Goal: Use online tool/utility: Utilize a website feature to perform a specific function

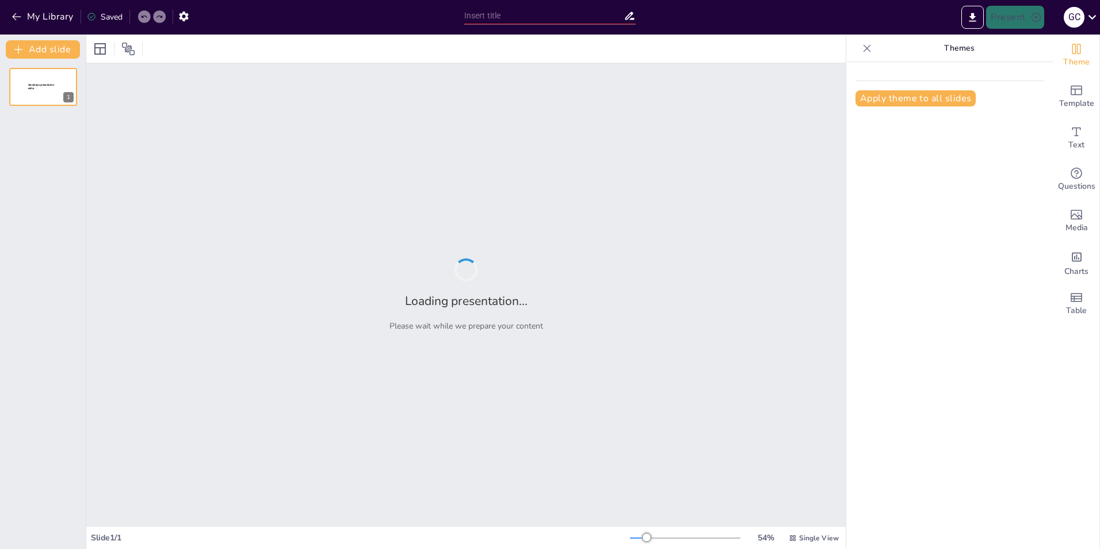
type input "Inleiding tot de Wwft: Basisprincipes en [GEOGRAPHIC_DATA]"
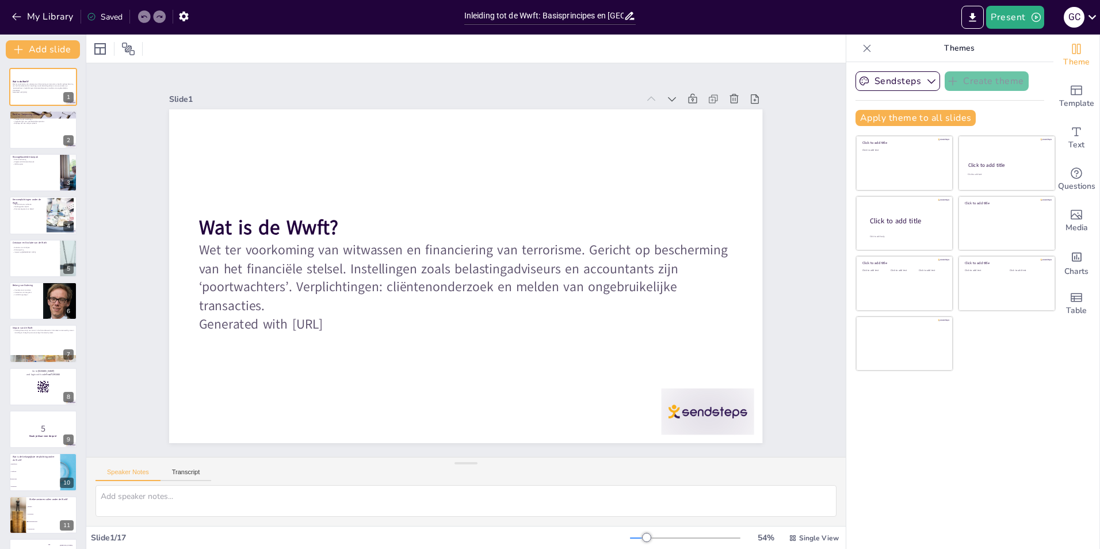
checkbox input "true"
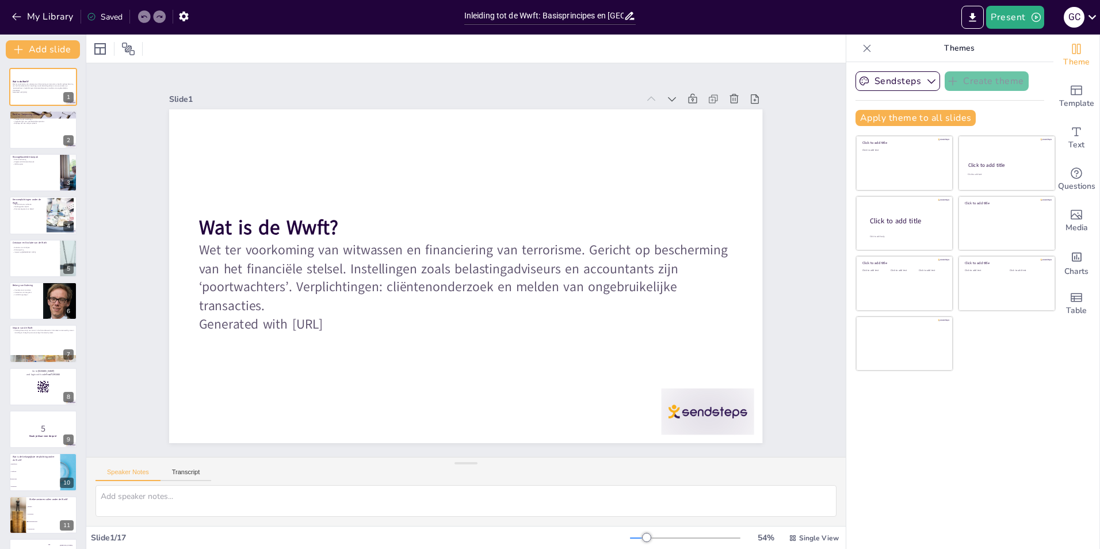
checkbox input "true"
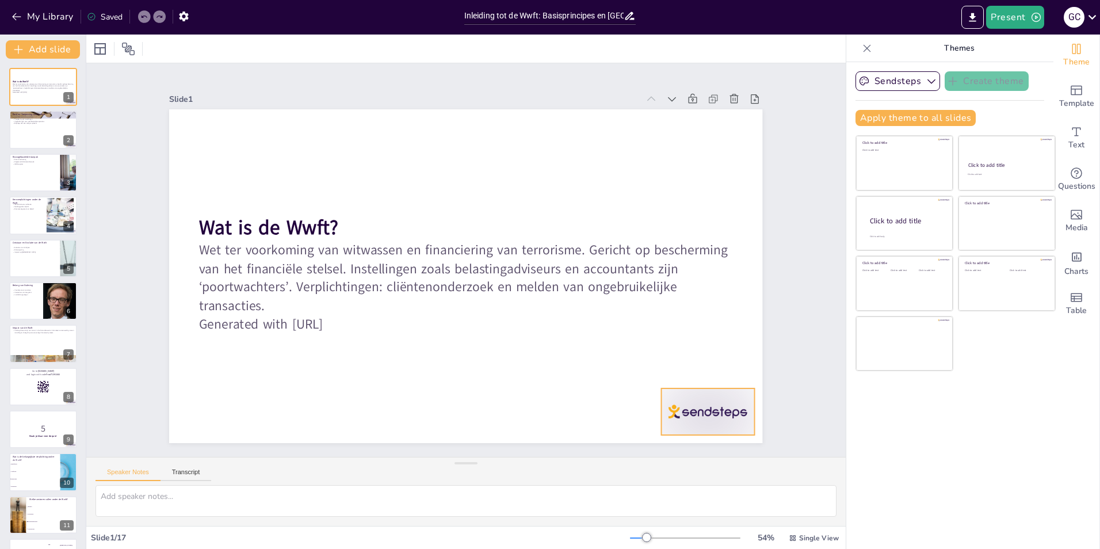
checkbox input "true"
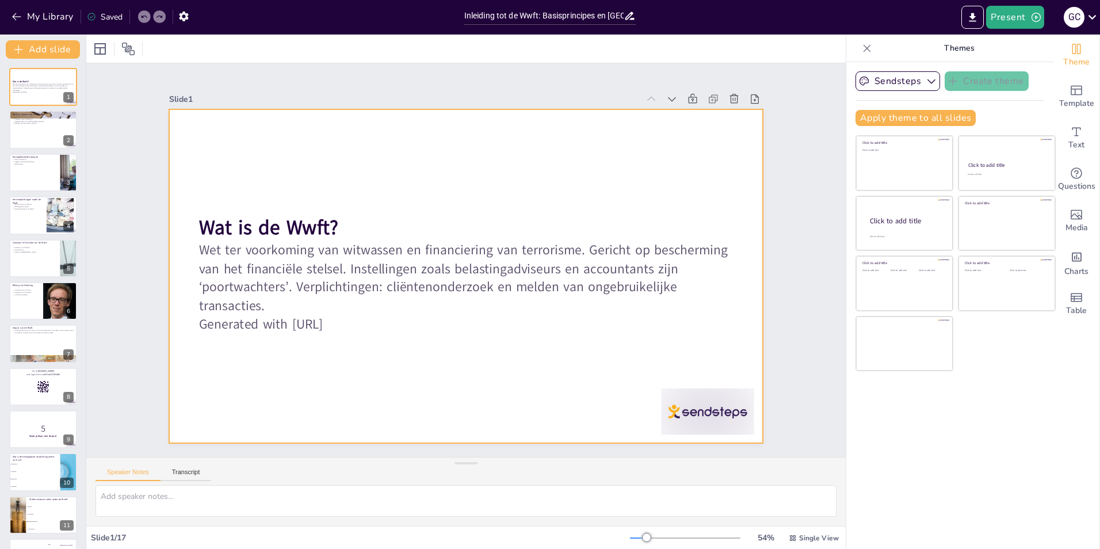
checkbox input "true"
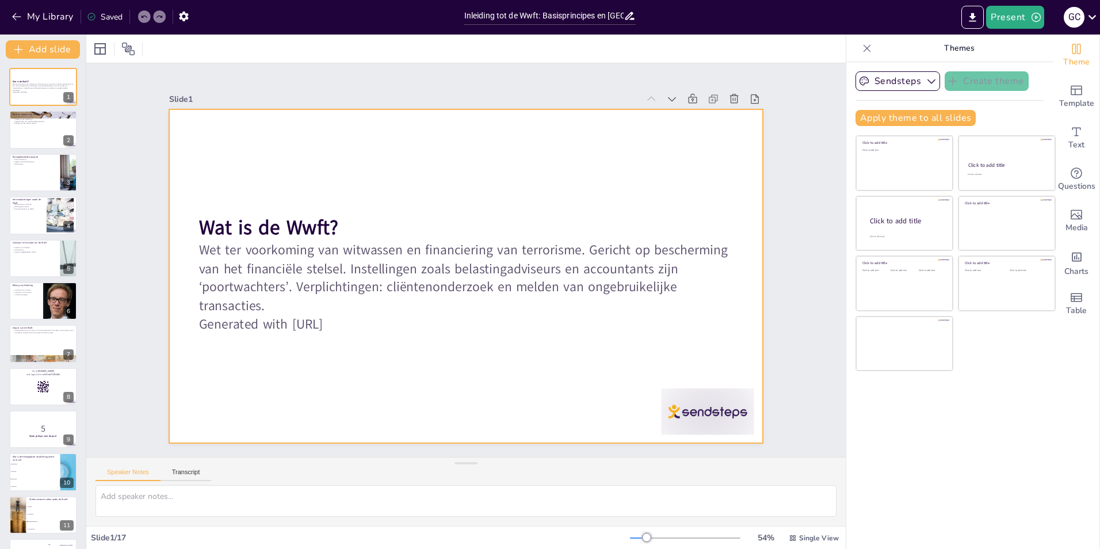
checkbox input "true"
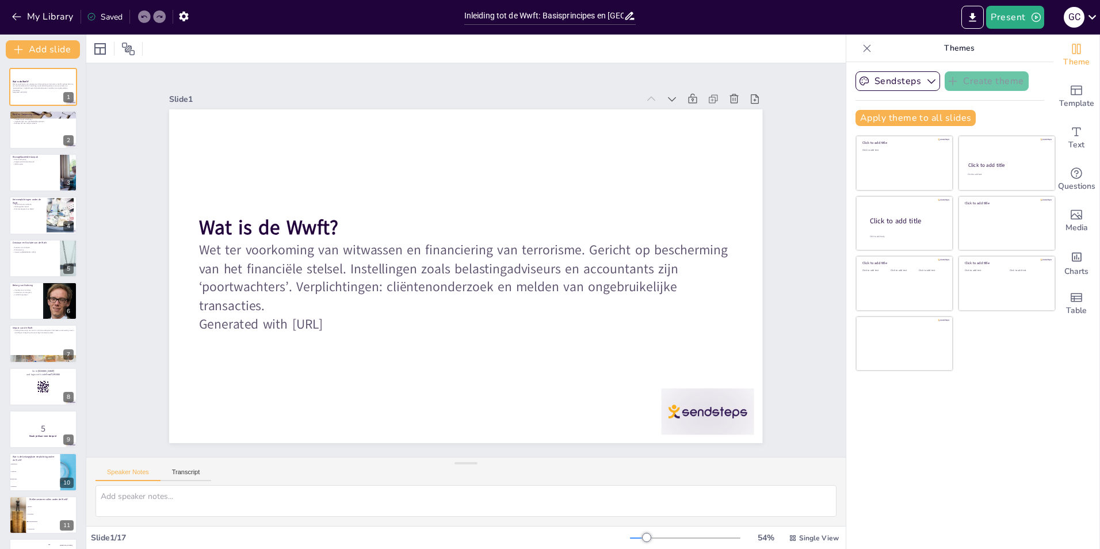
checkbox input "true"
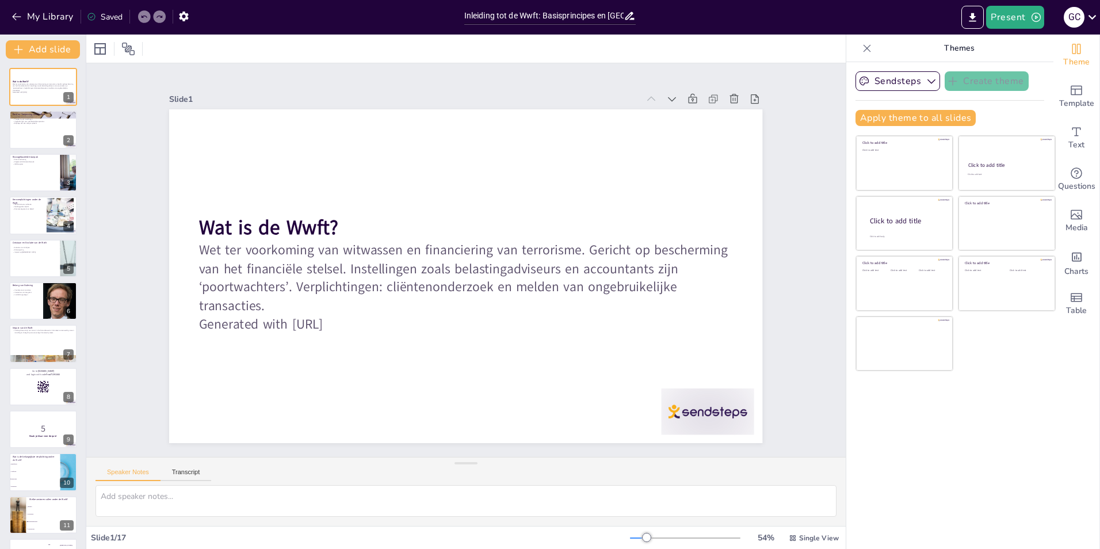
checkbox input "true"
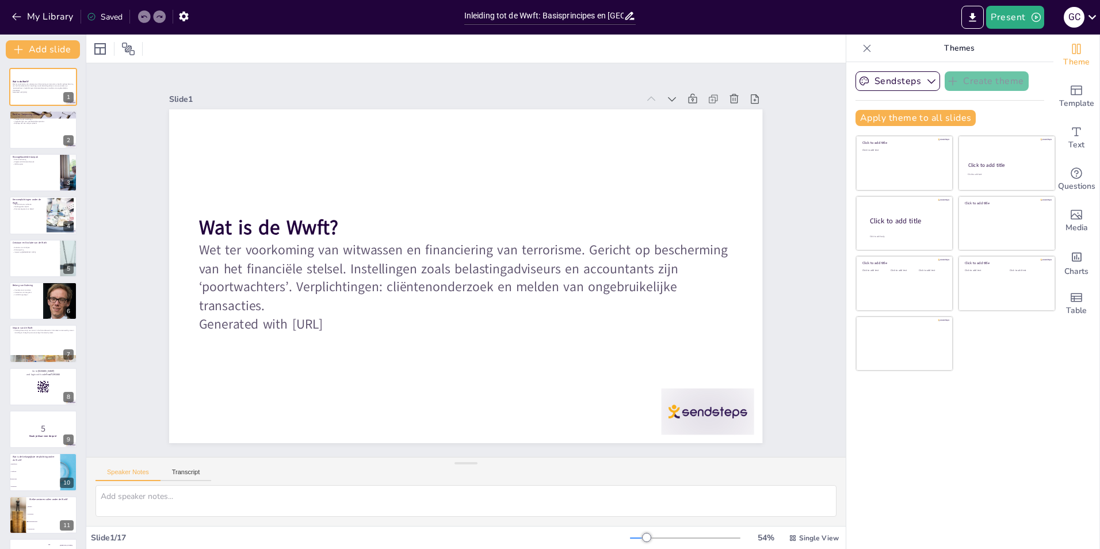
checkbox input "true"
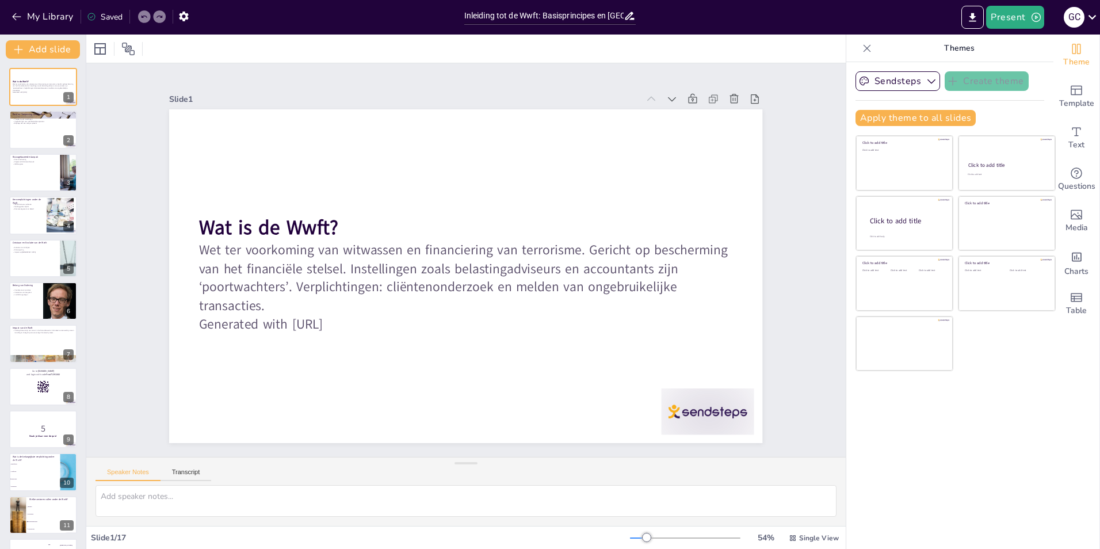
checkbox input "true"
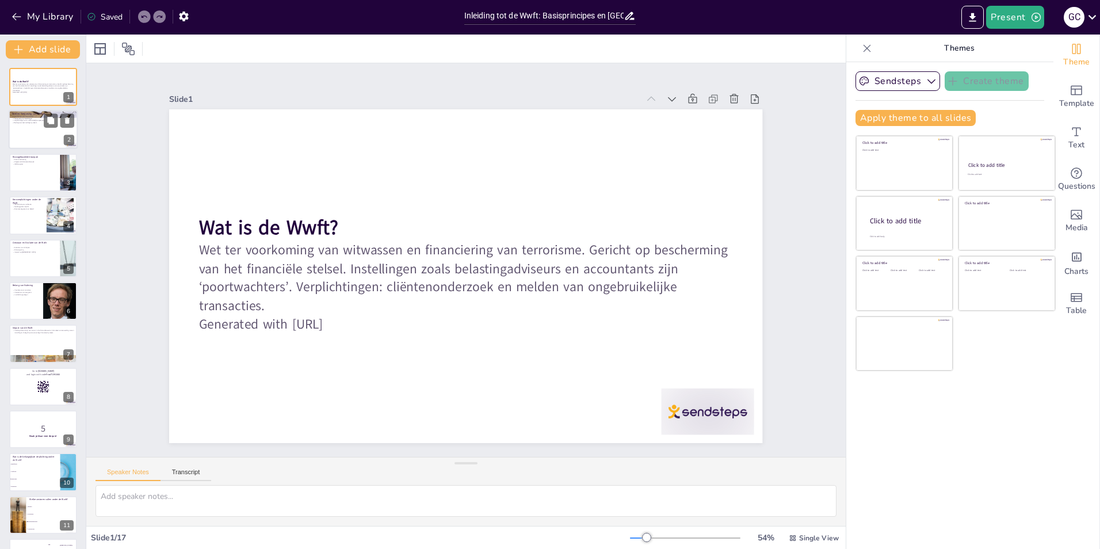
checkbox input "true"
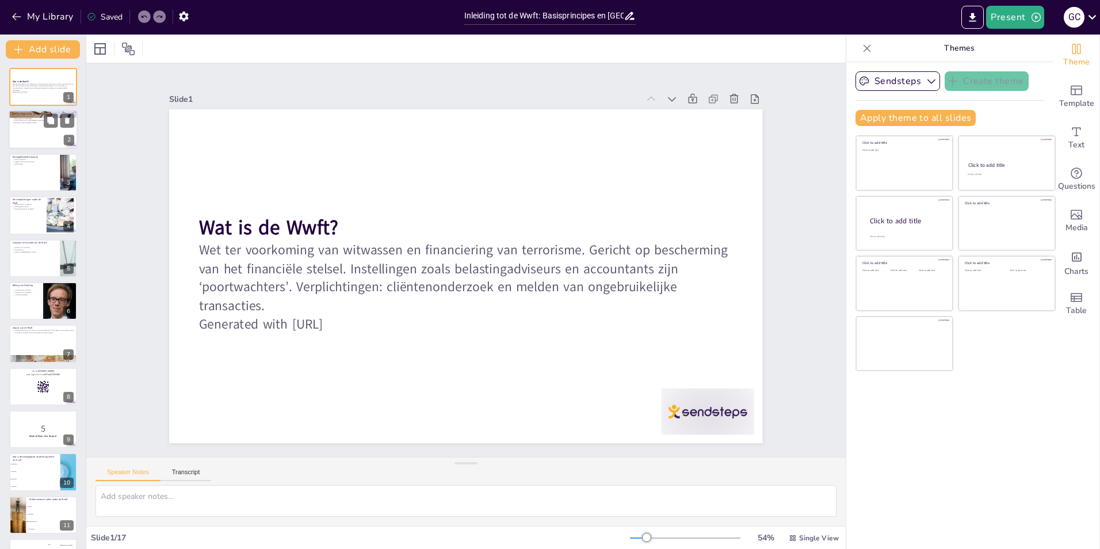
click at [20, 133] on div at bounding box center [43, 129] width 69 height 39
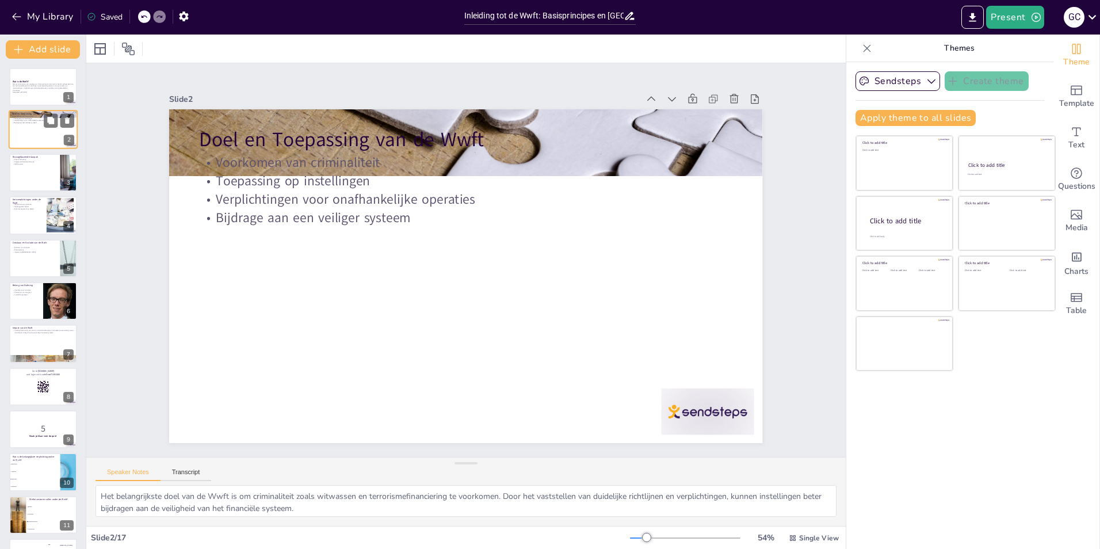
type textarea "Het belangrijkste doel van de Wwft is om criminaliteit zoals witwassen en terro…"
checkbox input "true"
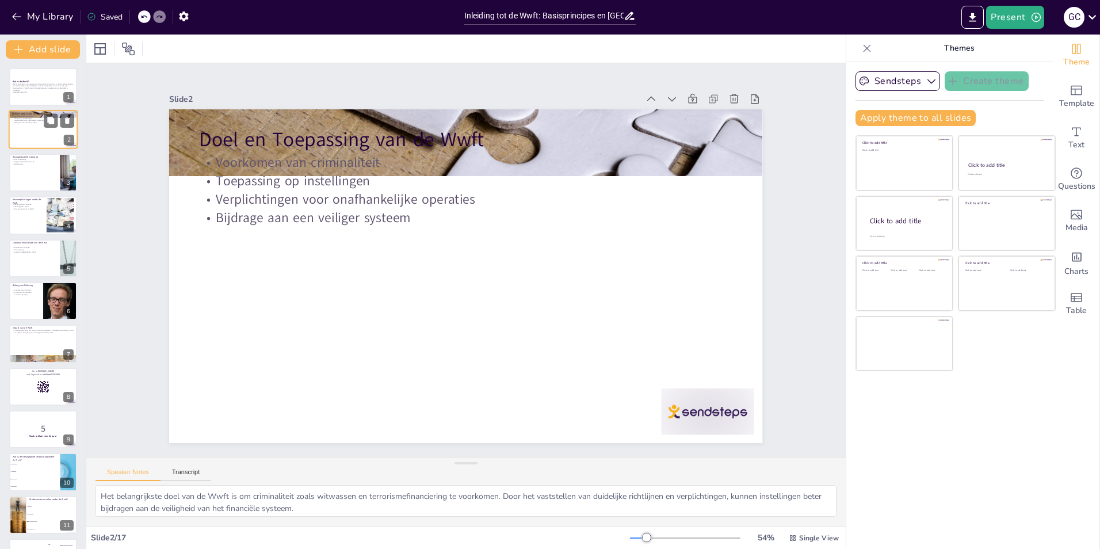
checkbox input "true"
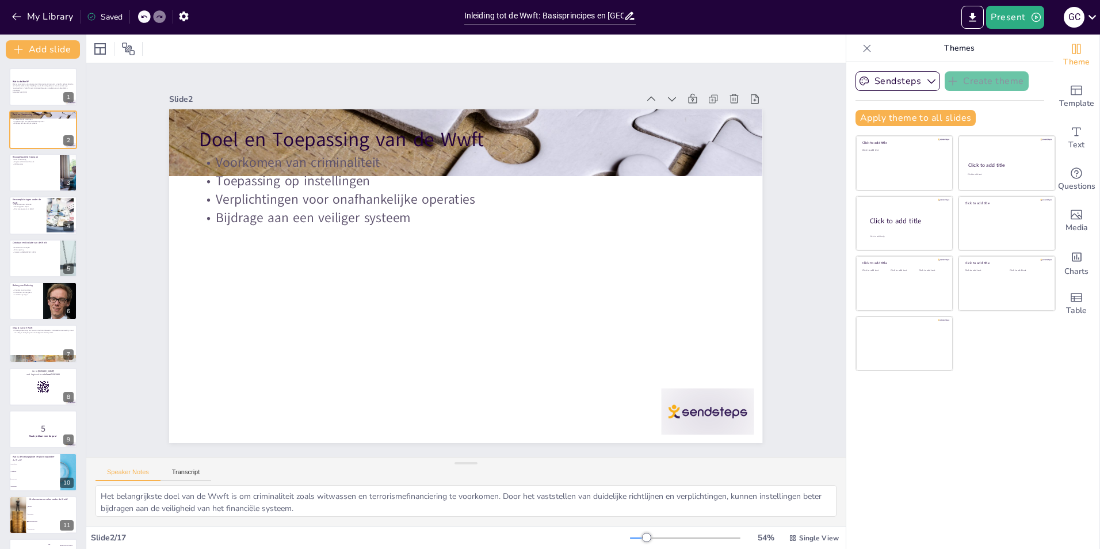
checkbox input "true"
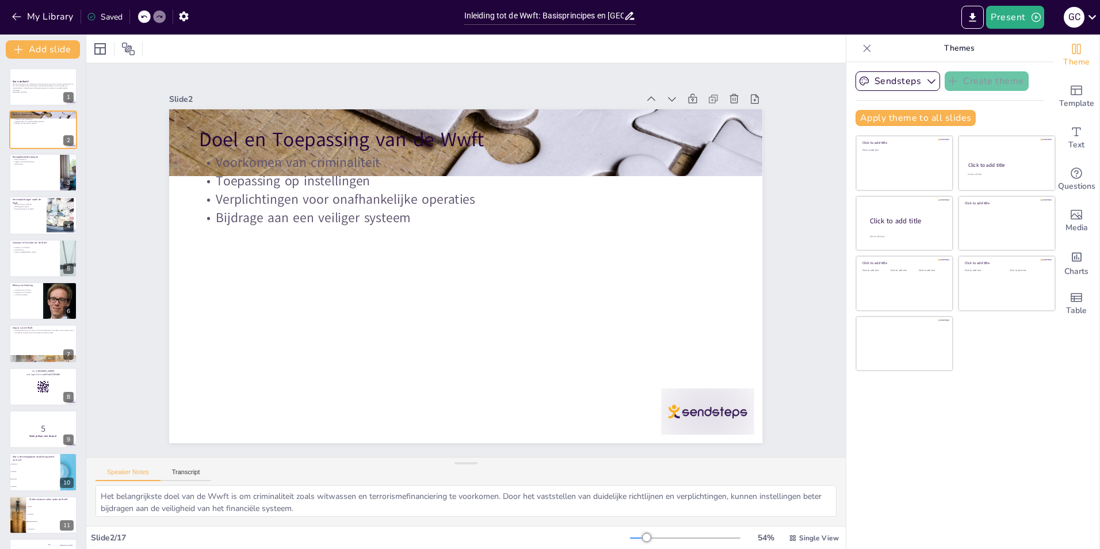
checkbox input "true"
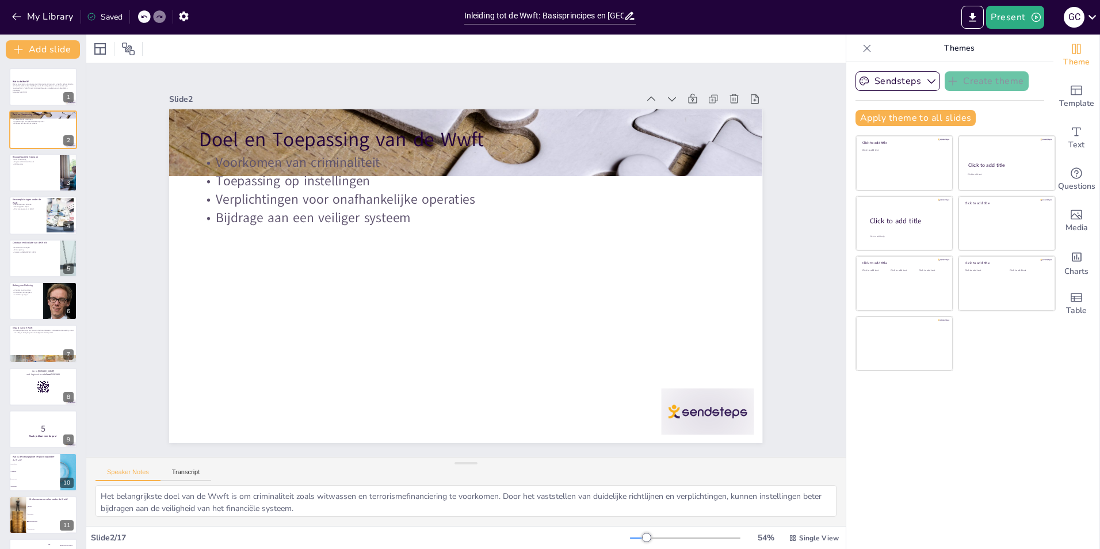
checkbox input "true"
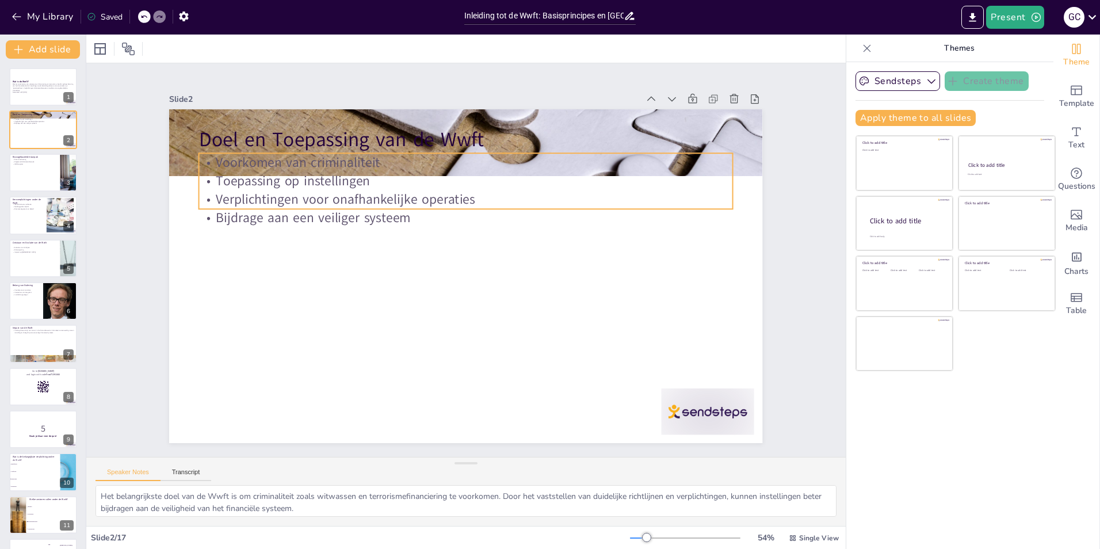
checkbox input "true"
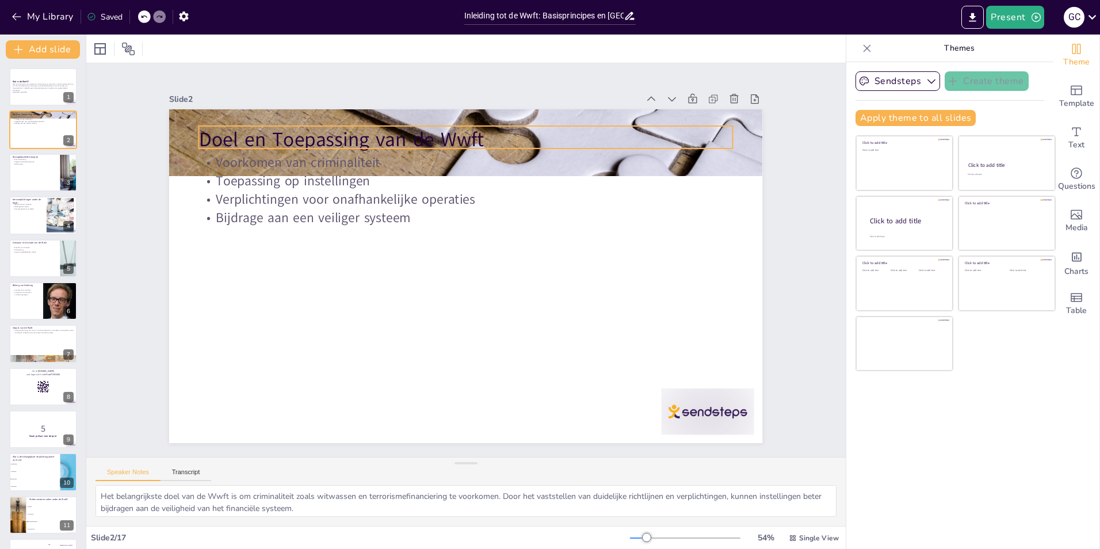
click at [312, 139] on p "Doel en Toepassing van de Wwft" at bounding box center [536, 163] width 448 height 336
checkbox input "true"
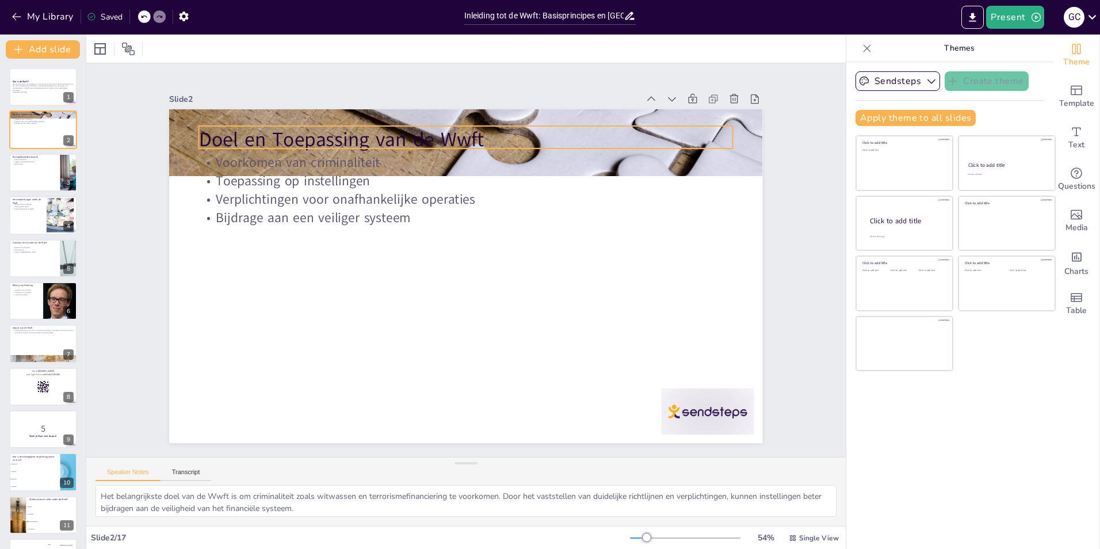
checkbox input "true"
type input "48"
checkbox input "true"
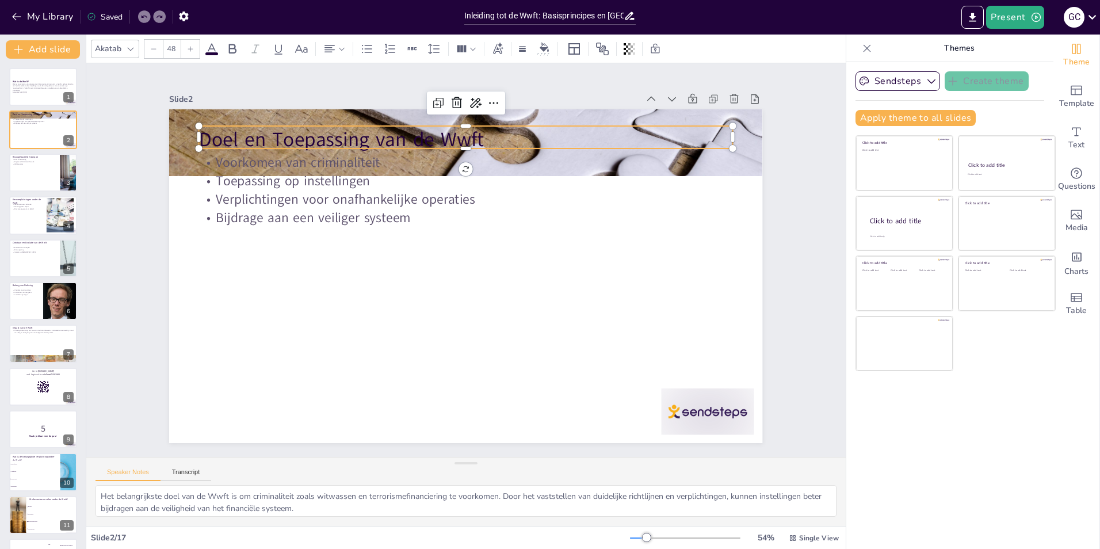
checkbox input "true"
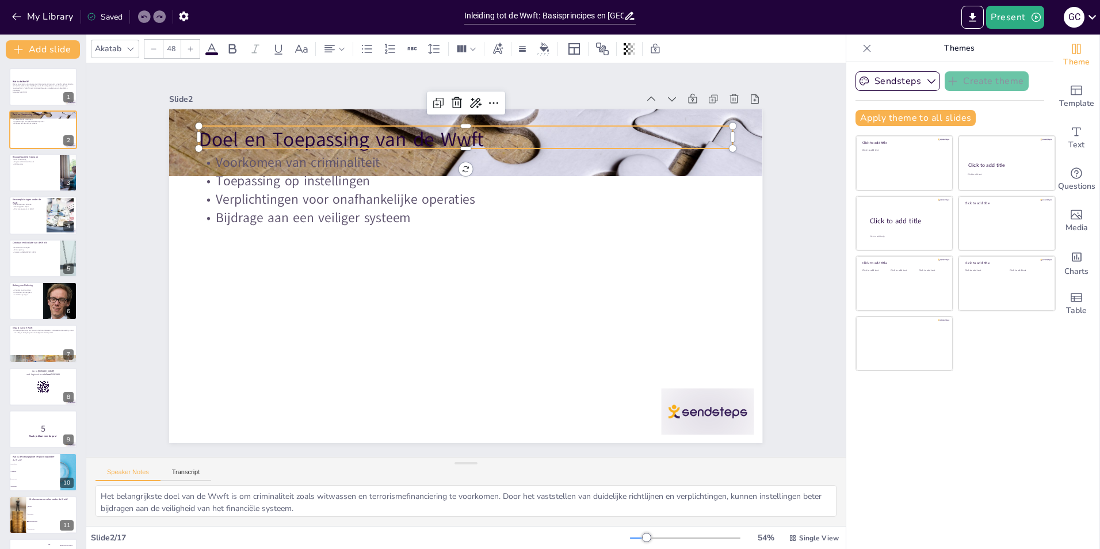
checkbox input "true"
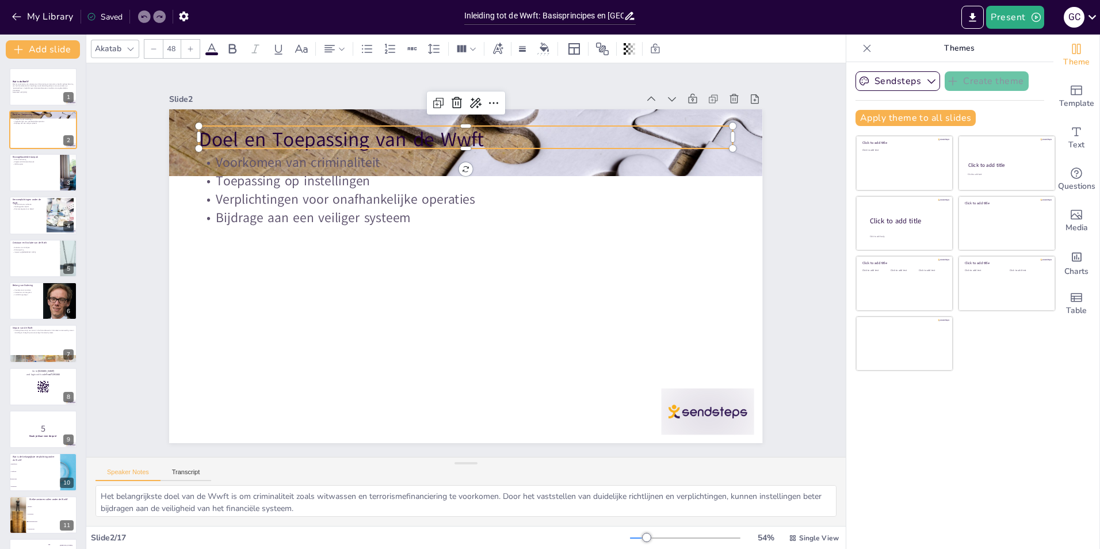
checkbox input "true"
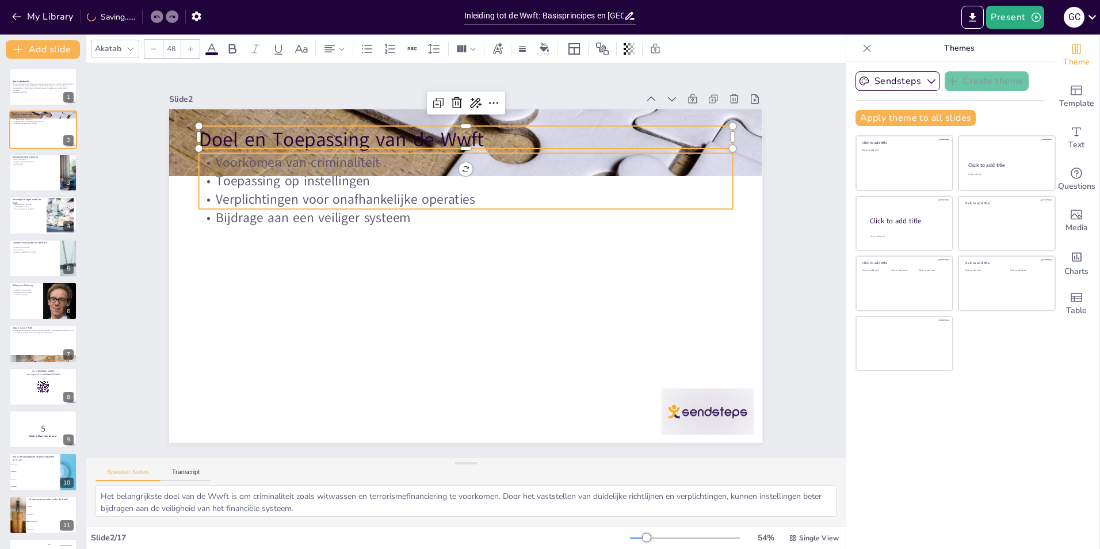
checkbox input "true"
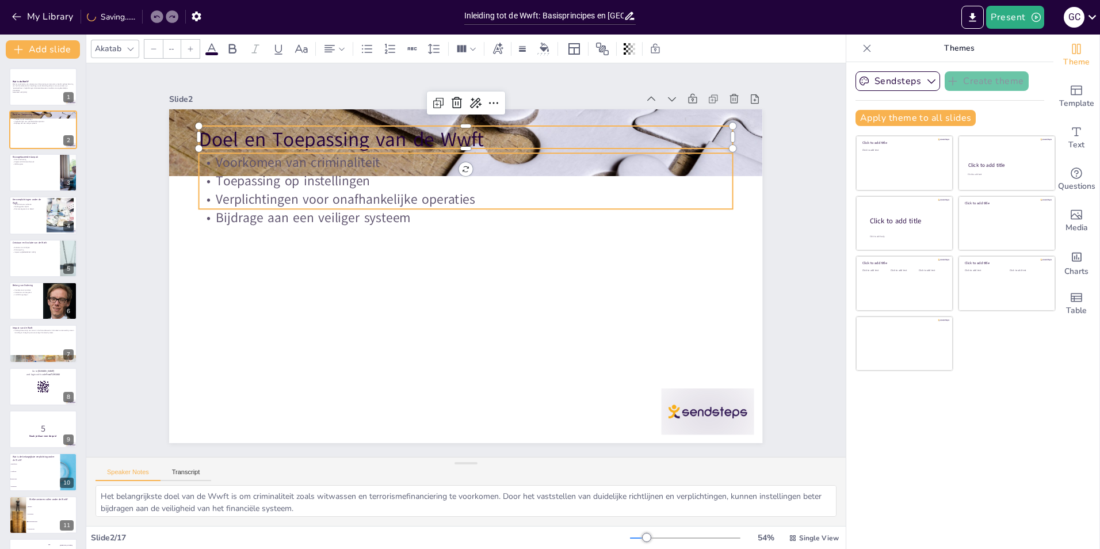
type input "32"
click at [252, 173] on p "Toepassing op instellingen" at bounding box center [482, 182] width 526 height 129
checkbox input "true"
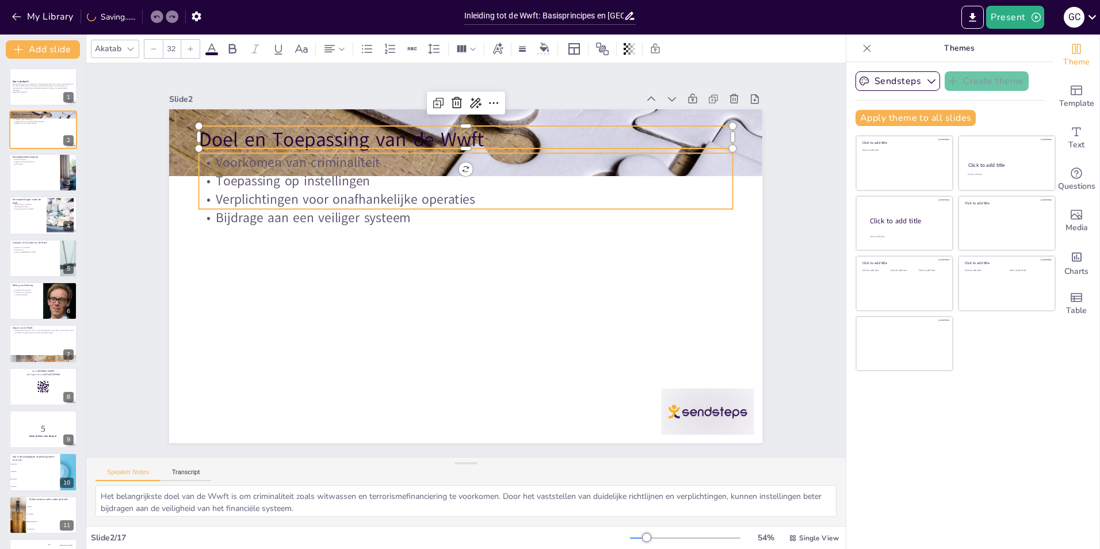
checkbox input "true"
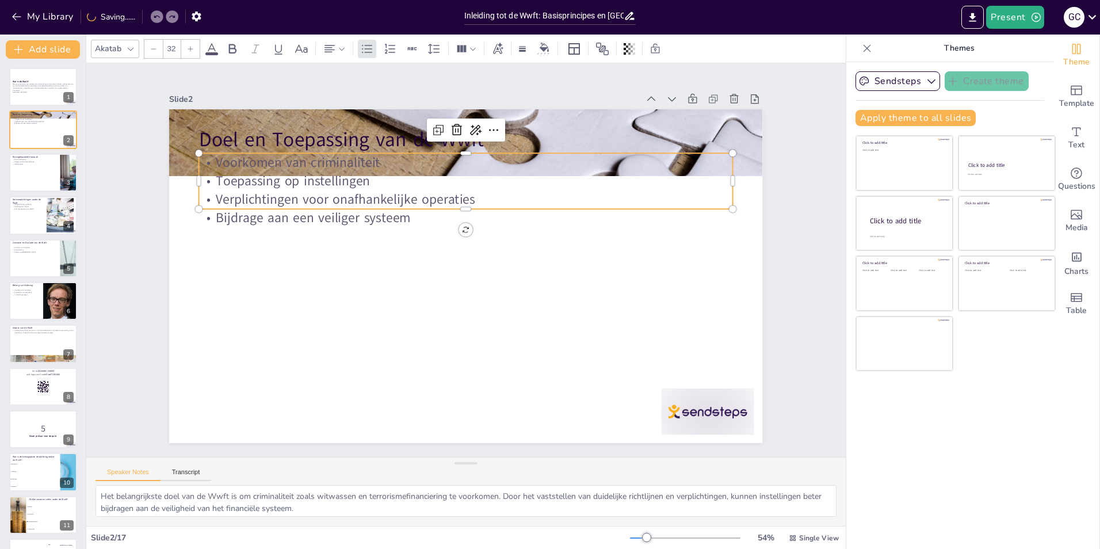
checkbox input "true"
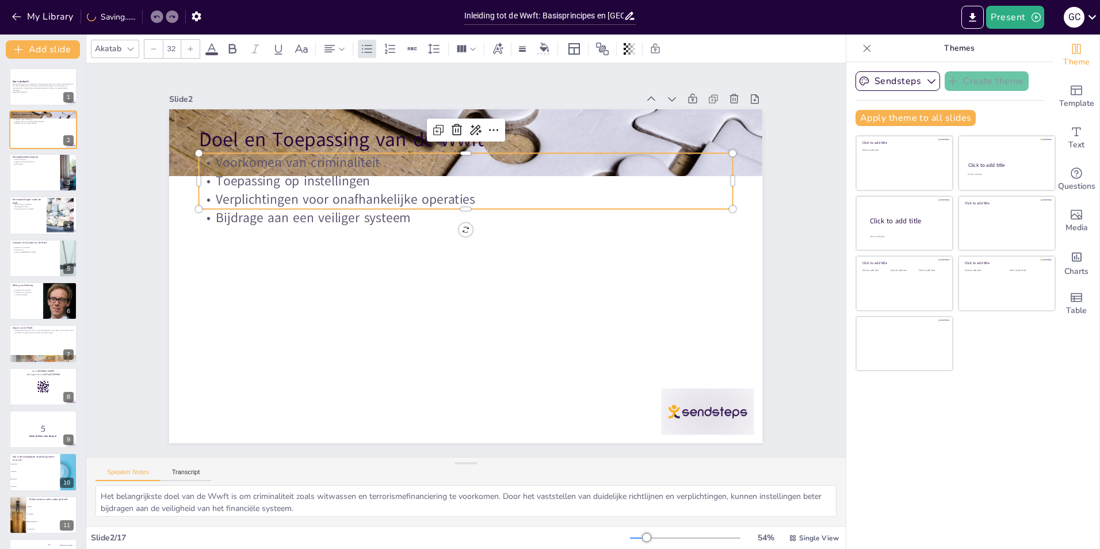
checkbox input "true"
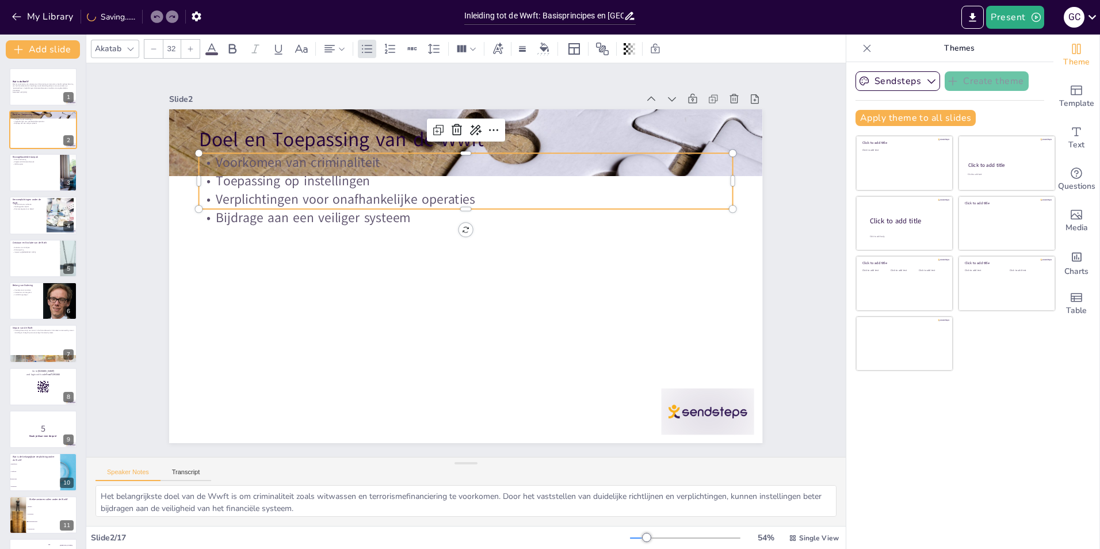
checkbox input "true"
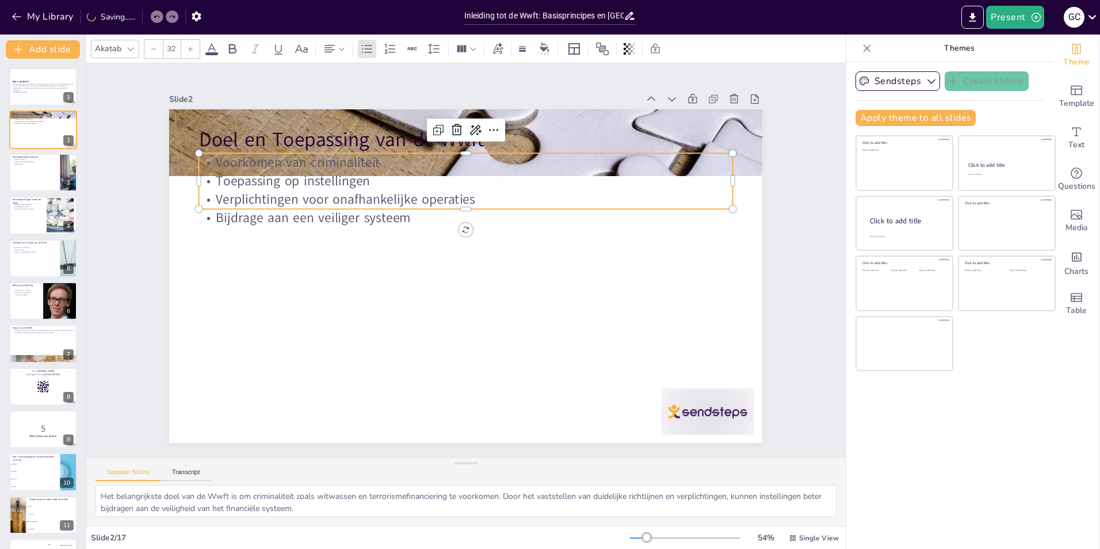
checkbox input "true"
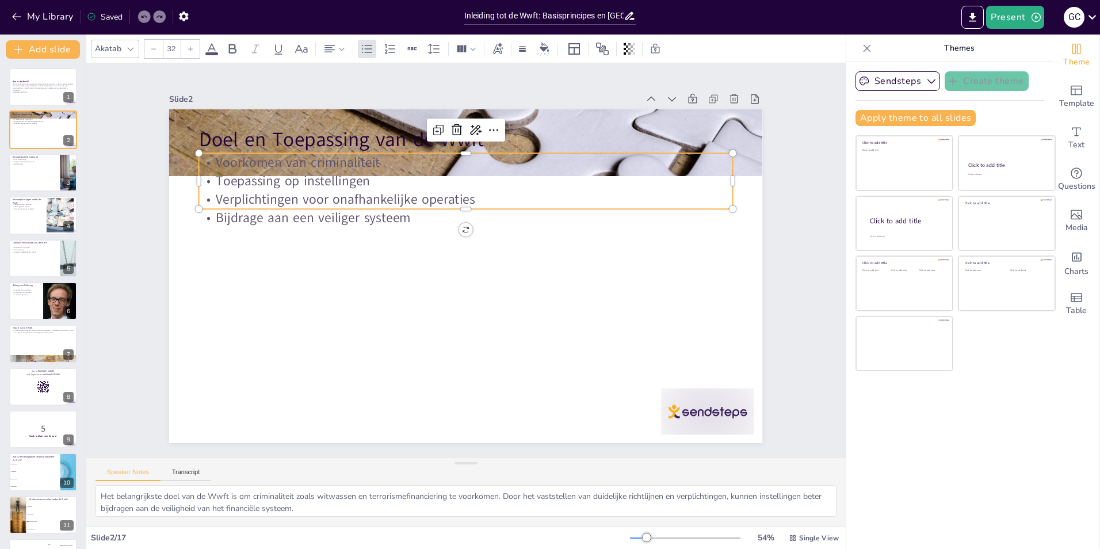
checkbox input "true"
click at [268, 208] on div at bounding box center [475, 215] width 524 height 120
checkbox input "true"
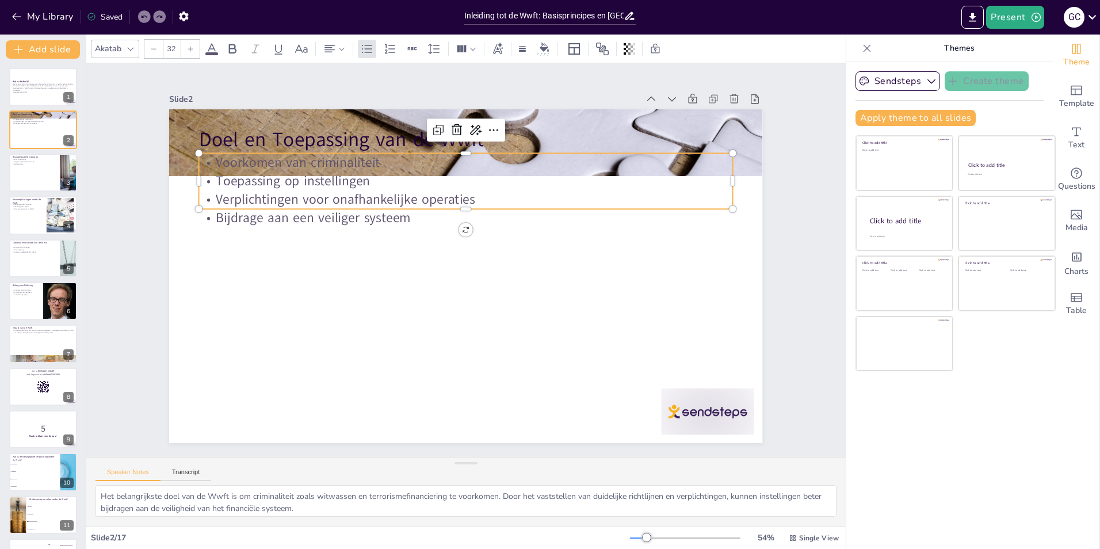
checkbox input "true"
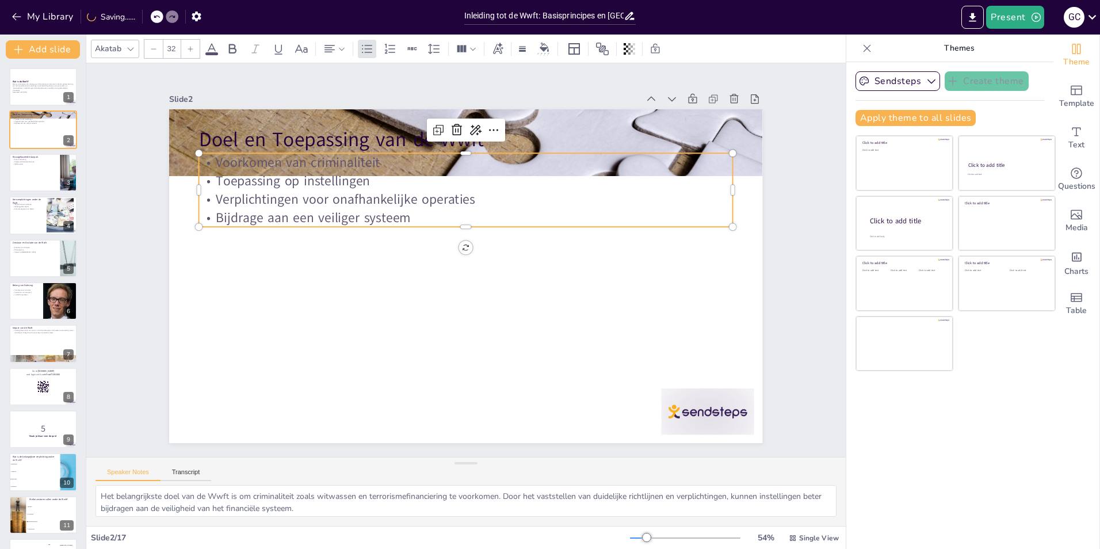
checkbox input "true"
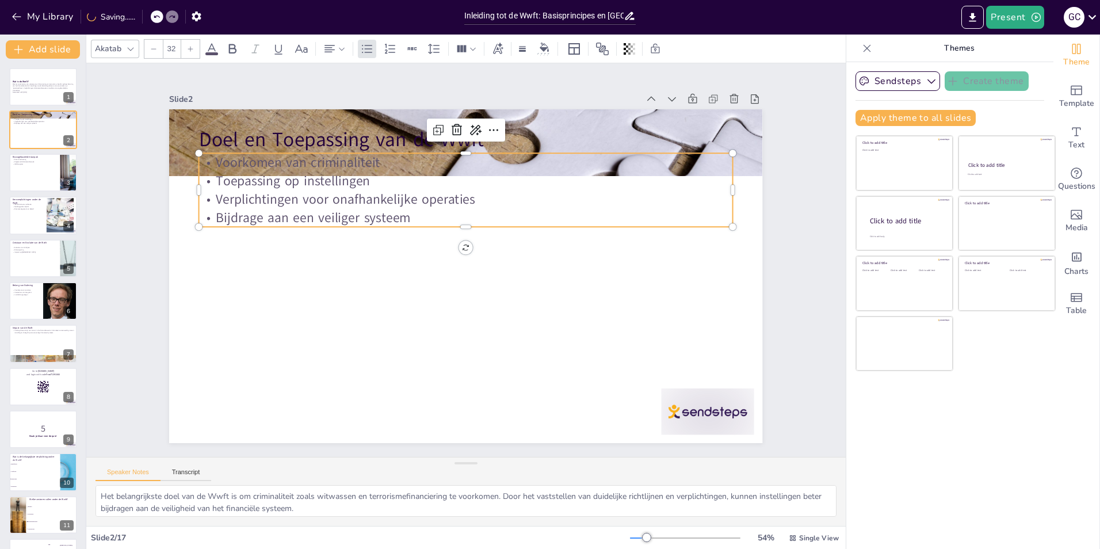
checkbox input "true"
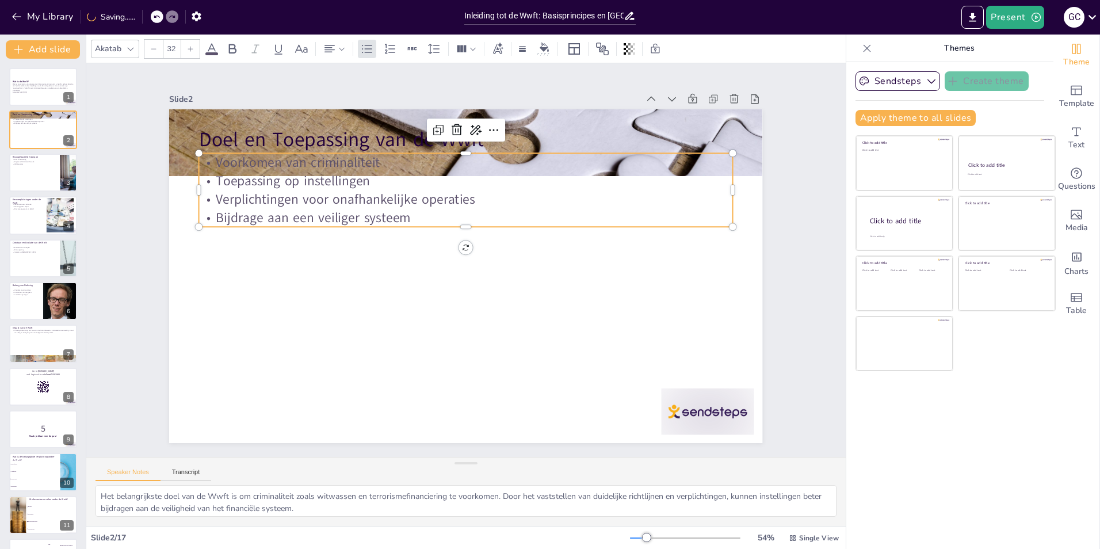
checkbox input "true"
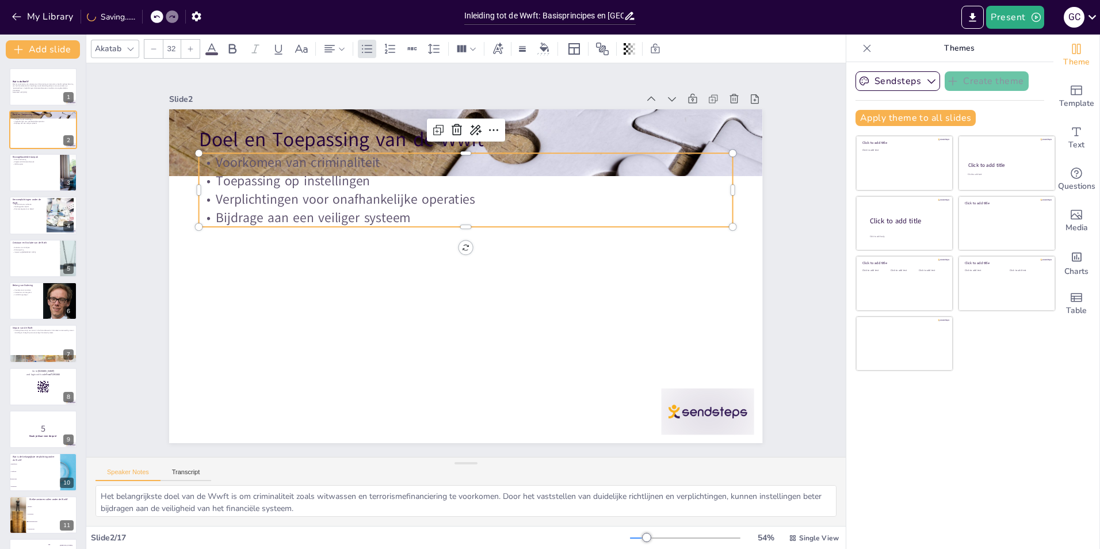
checkbox input "true"
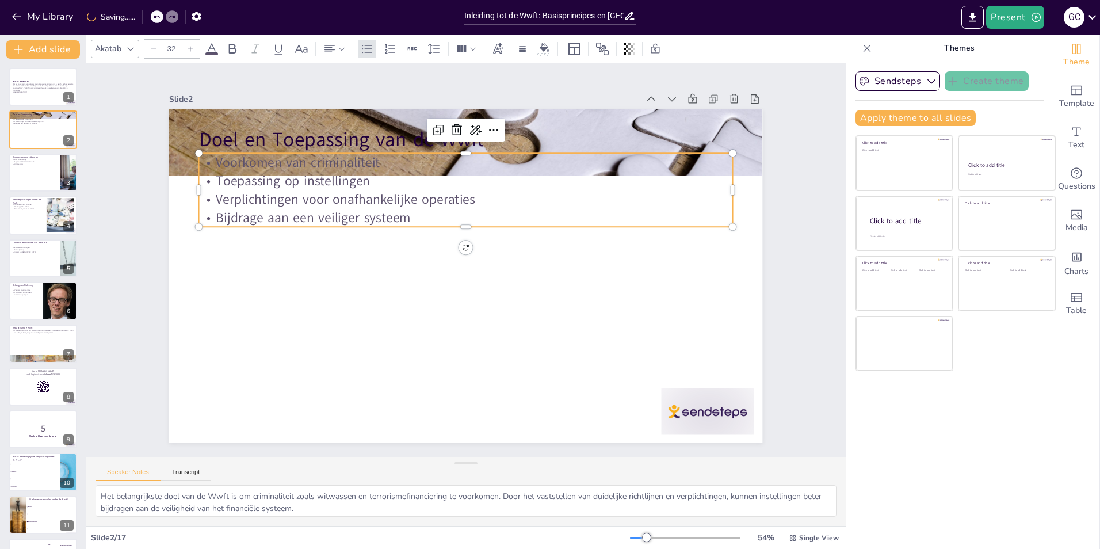
checkbox input "true"
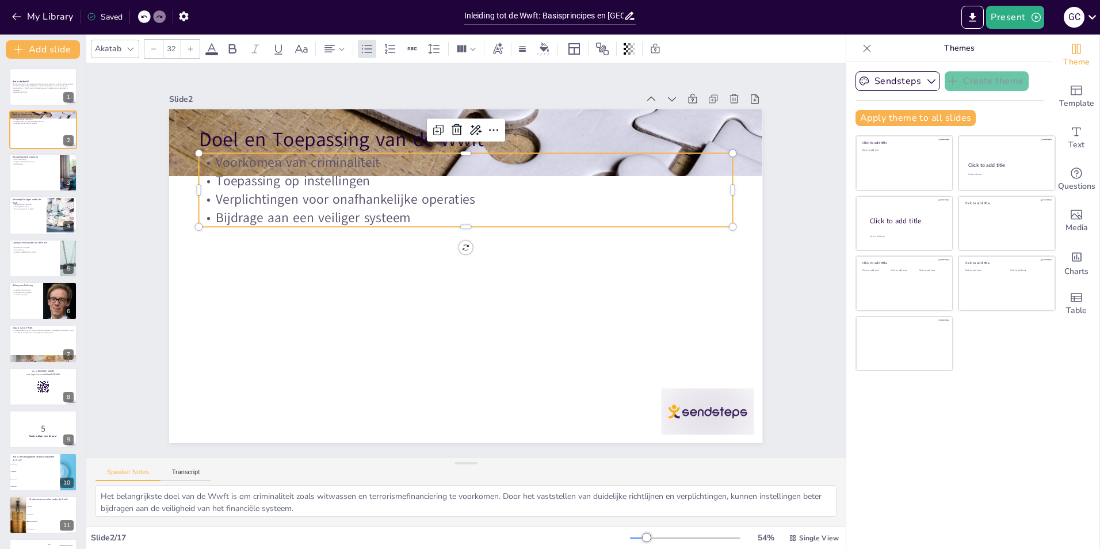
checkbox input "true"
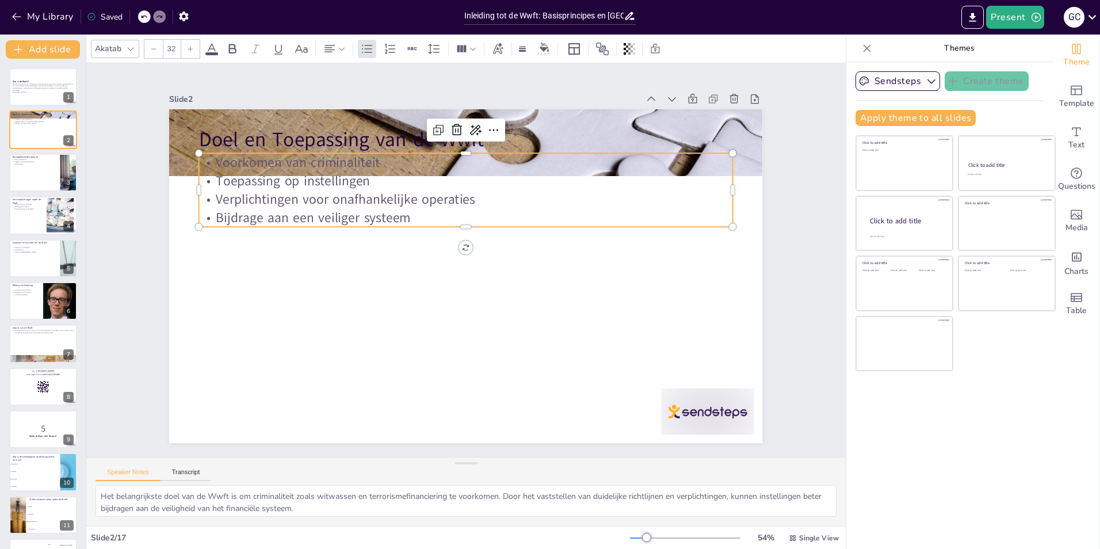
checkbox input "true"
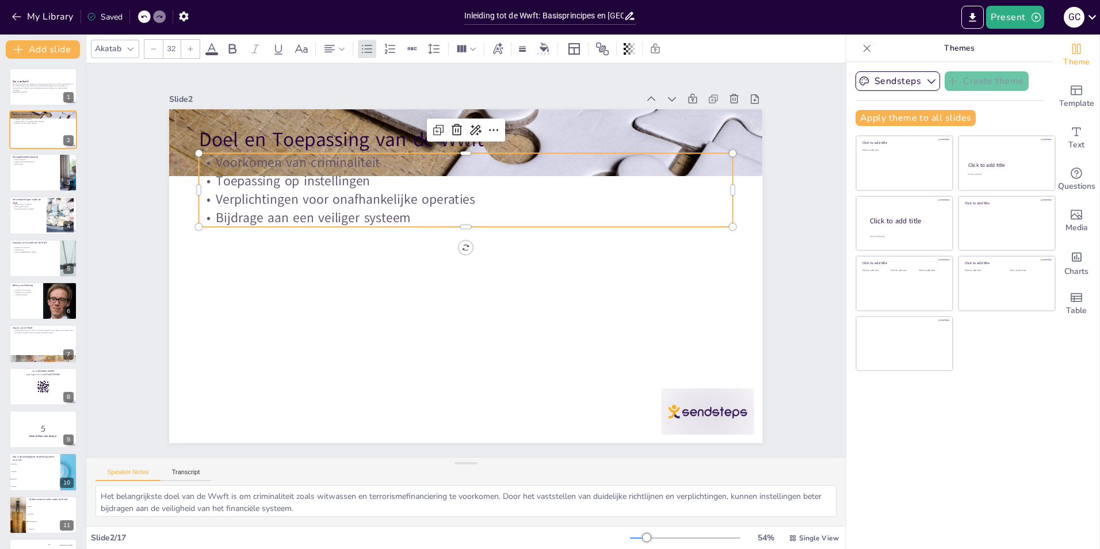
checkbox input "true"
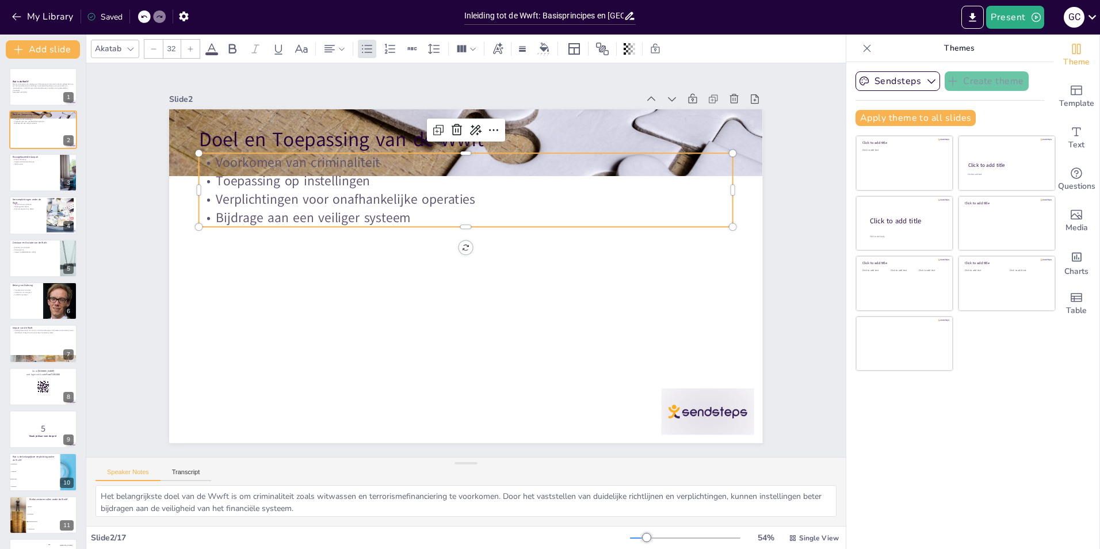
checkbox input "true"
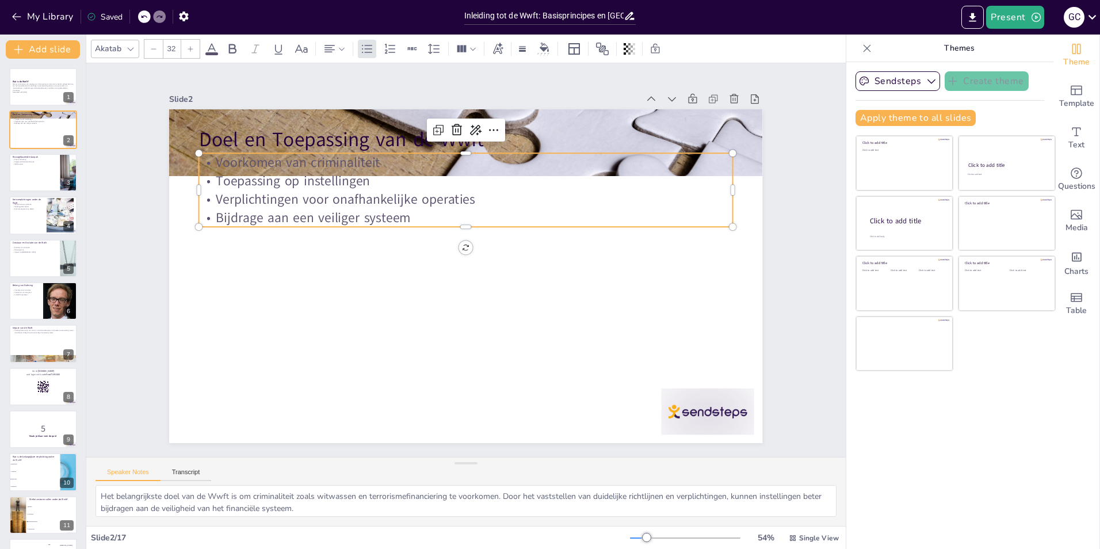
checkbox input "true"
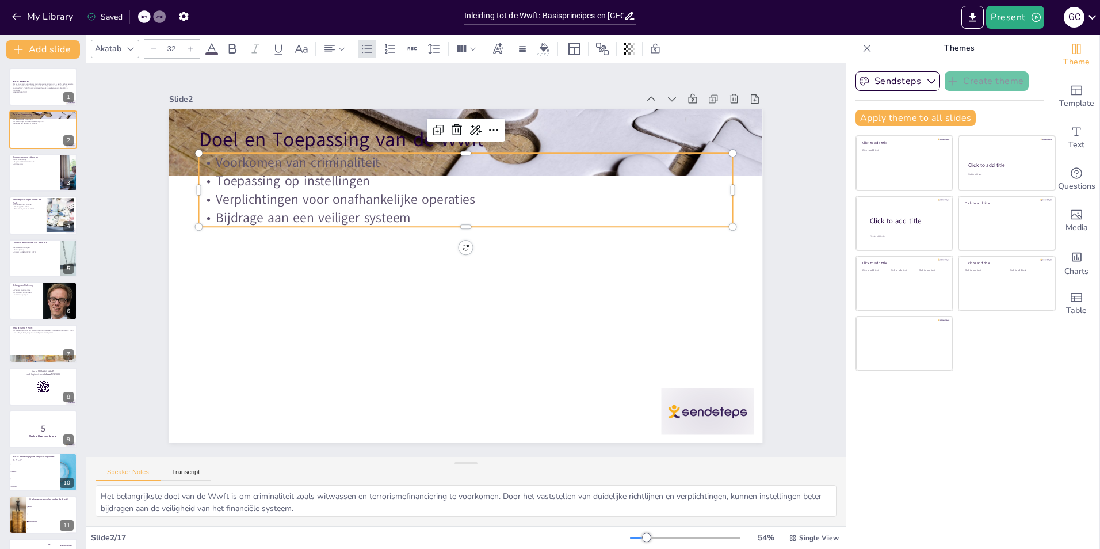
checkbox input "true"
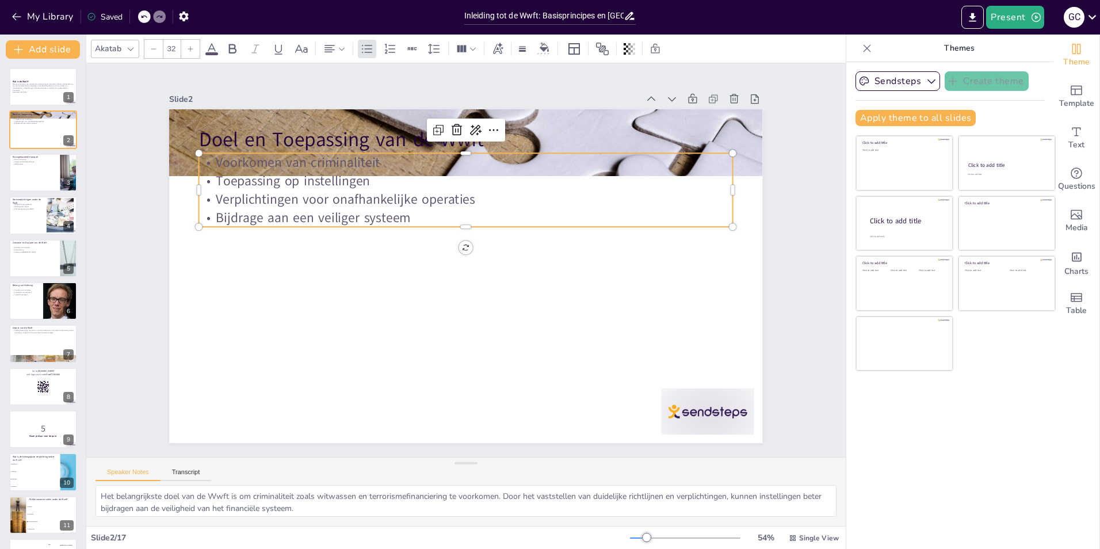
checkbox input "true"
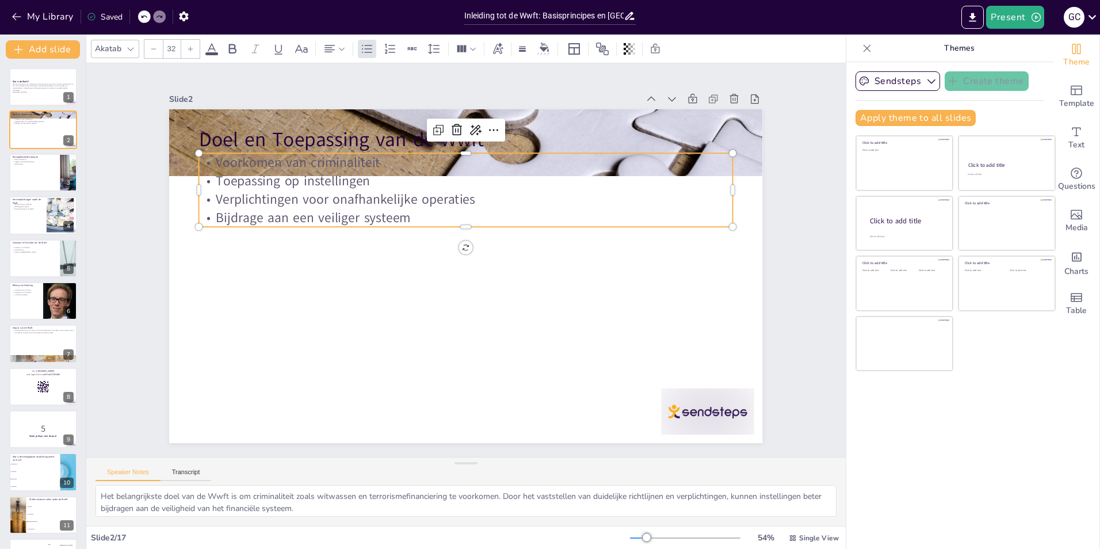
checkbox input "true"
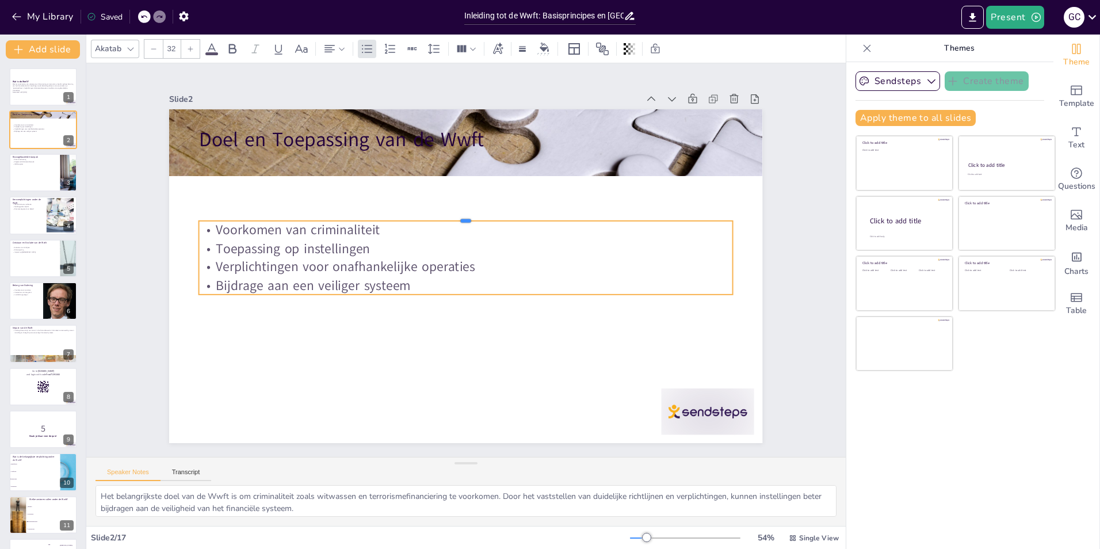
drag, startPoint x: 703, startPoint y: 147, endPoint x: 698, endPoint y: 223, distance: 76.7
click at [698, 223] on div "Doel en Toepassing van de Wwft Voorkomen van criminaliteit Toepassing op instel…" at bounding box center [464, 276] width 625 height 394
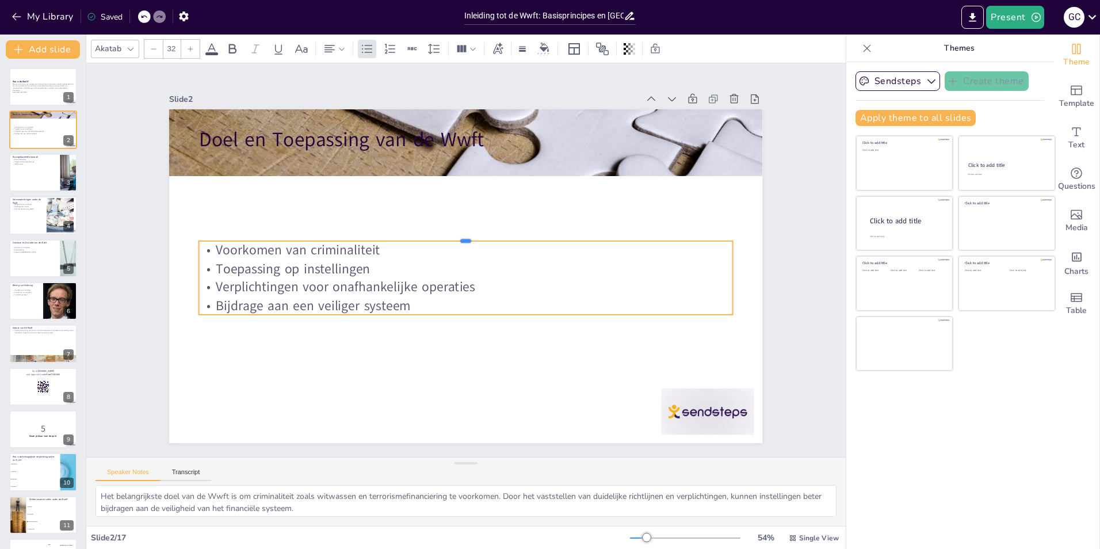
drag, startPoint x: 543, startPoint y: 216, endPoint x: 549, endPoint y: 236, distance: 21.1
click at [549, 236] on div at bounding box center [478, 239] width 467 height 275
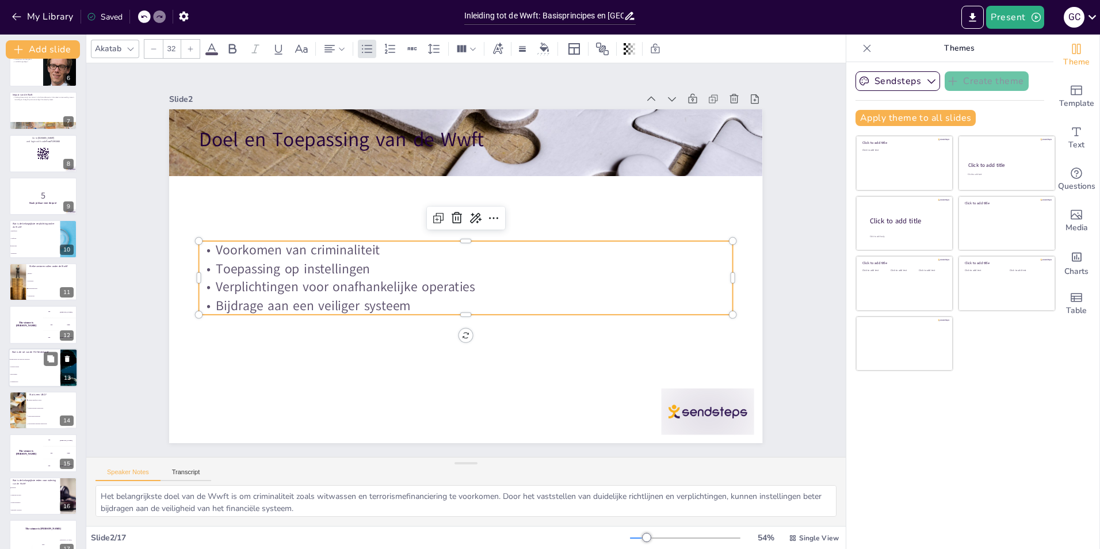
scroll to position [251, 0]
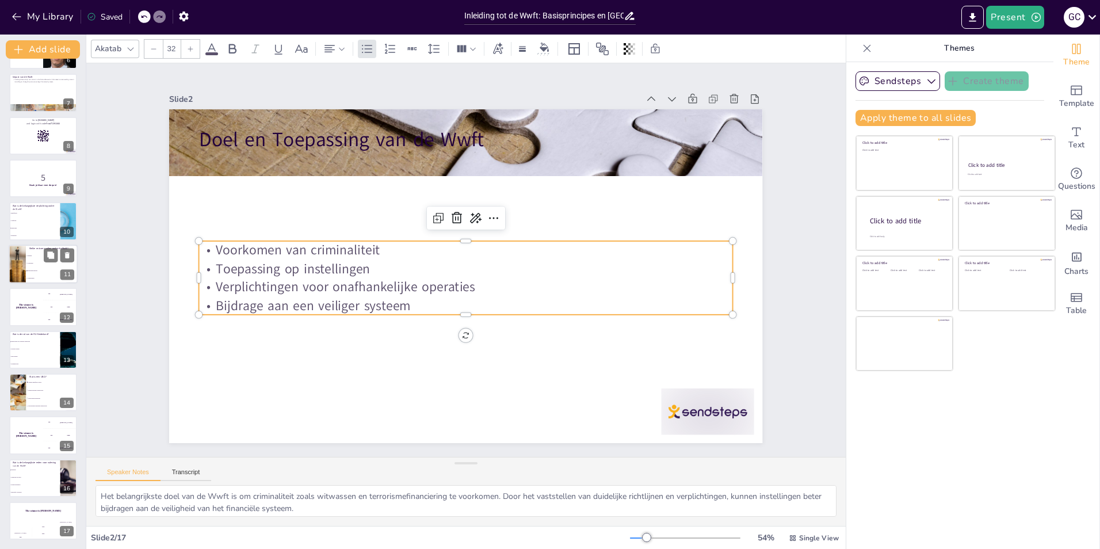
click at [45, 275] on li "Verzekeraars" at bounding box center [52, 277] width 52 height 7
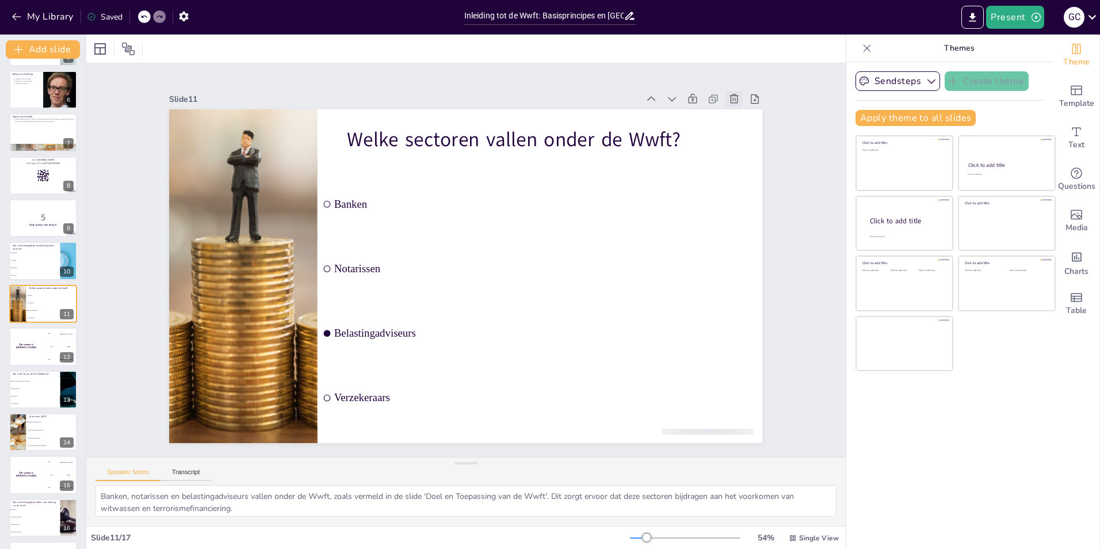
click at [771, 247] on icon at bounding box center [779, 255] width 16 height 16
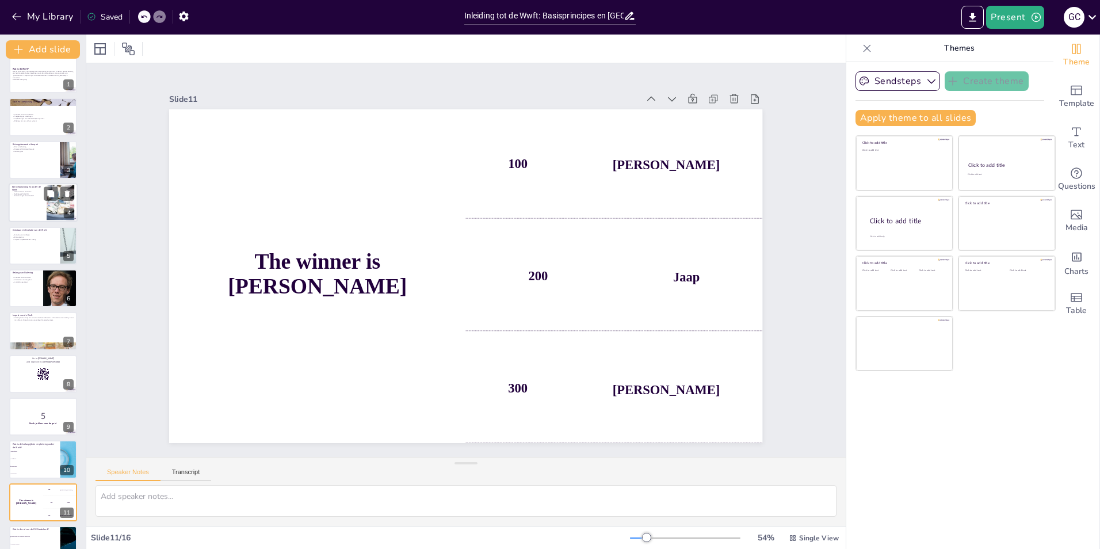
scroll to position [0, 0]
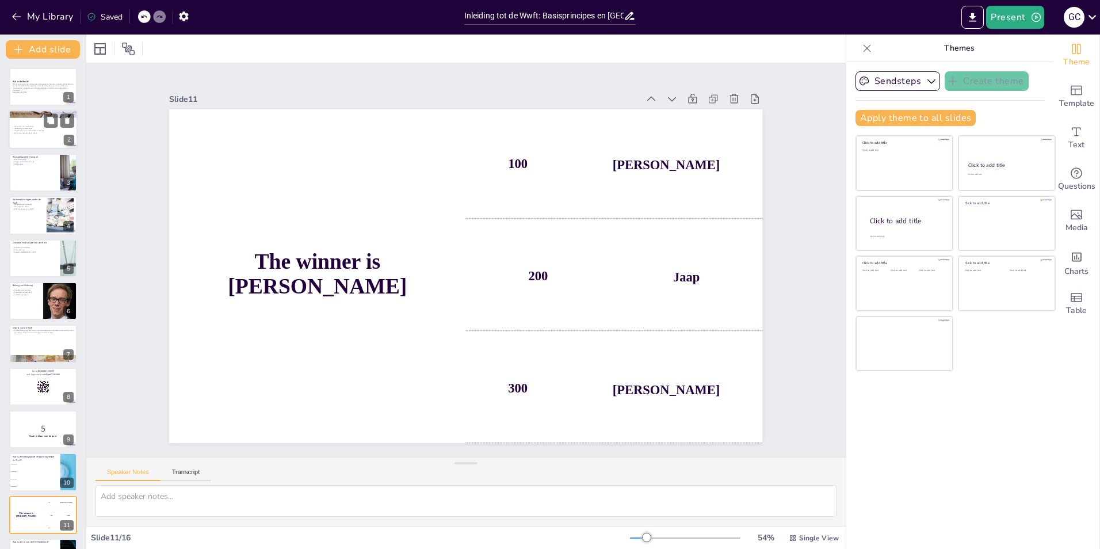
click at [26, 146] on div at bounding box center [43, 129] width 69 height 39
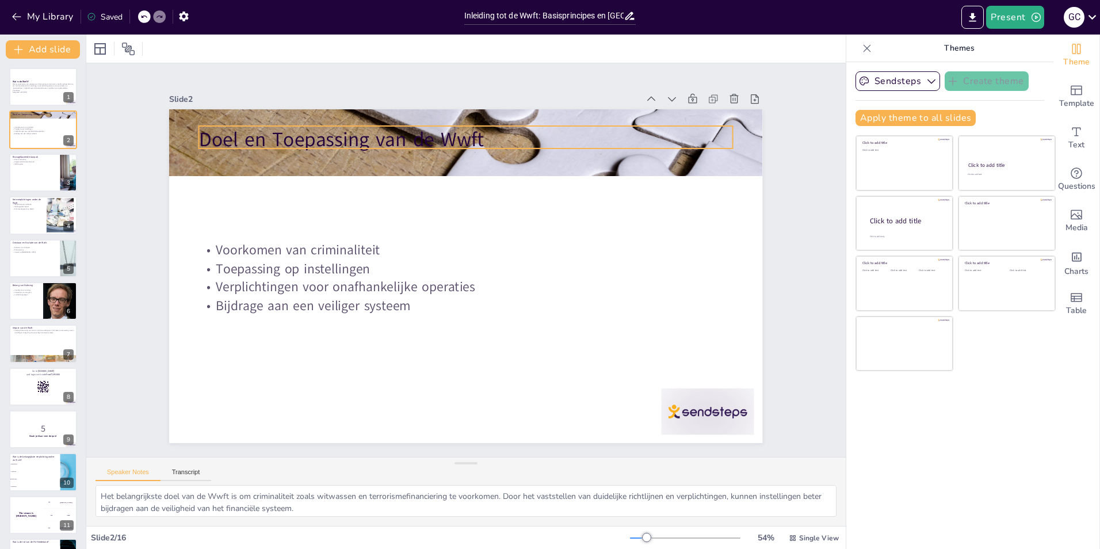
drag, startPoint x: 270, startPoint y: 132, endPoint x: 276, endPoint y: 131, distance: 6.0
click at [270, 132] on p "Doel en Toepassing van de Wwft" at bounding box center [491, 143] width 528 height 138
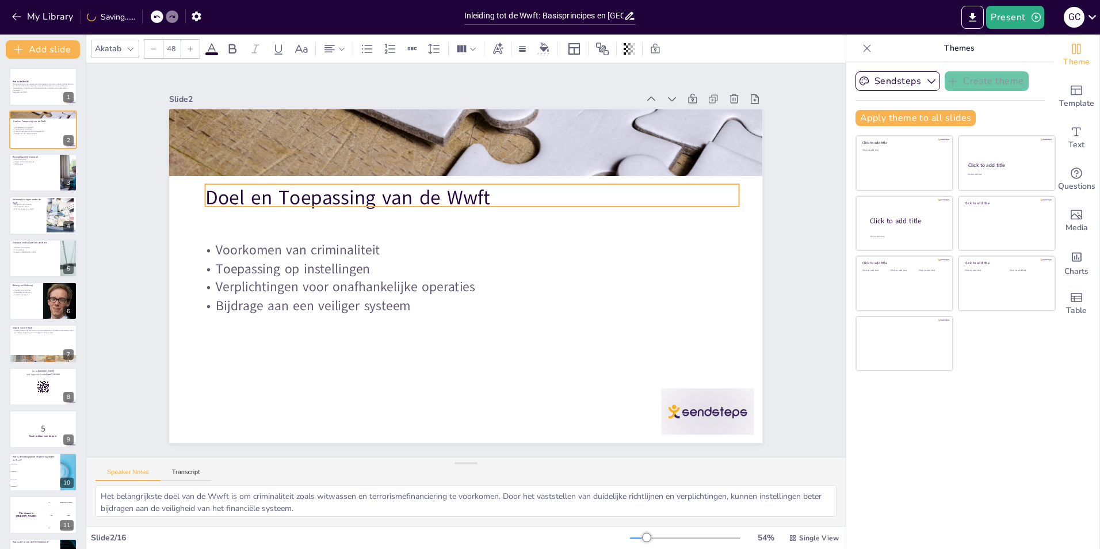
drag, startPoint x: 281, startPoint y: 126, endPoint x: 288, endPoint y: 184, distance: 58.5
click at [327, 184] on p "Doel en Toepassing van de Wwft" at bounding box center [516, 223] width 378 height 415
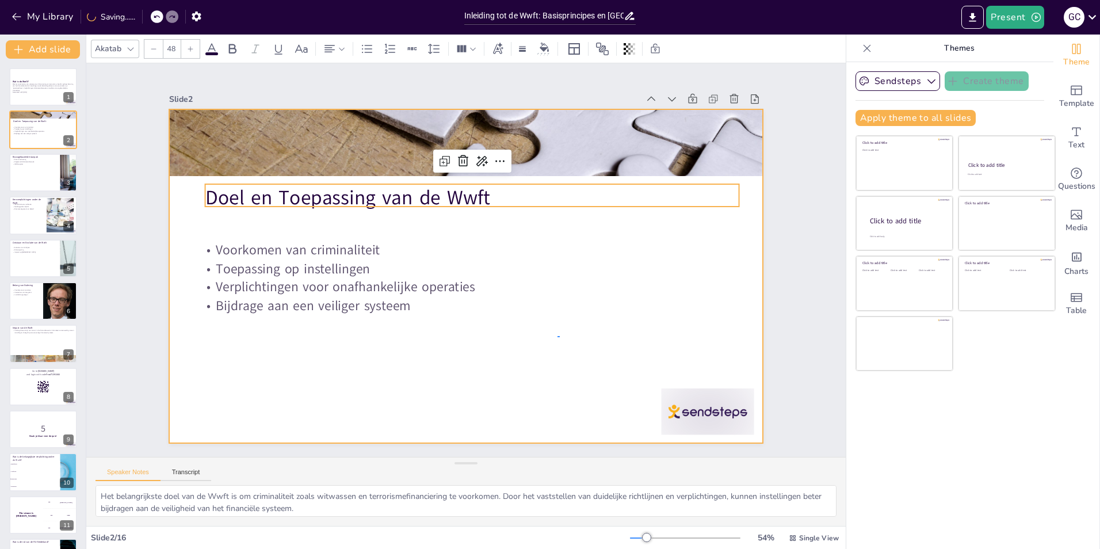
click at [560, 336] on div at bounding box center [460, 275] width 667 height 501
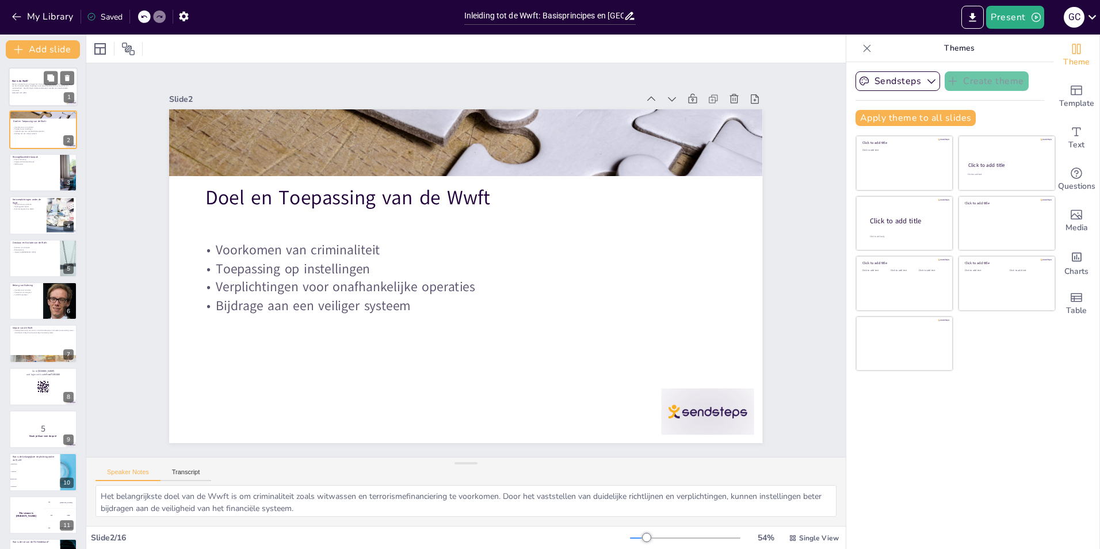
click at [45, 96] on div at bounding box center [43, 86] width 69 height 39
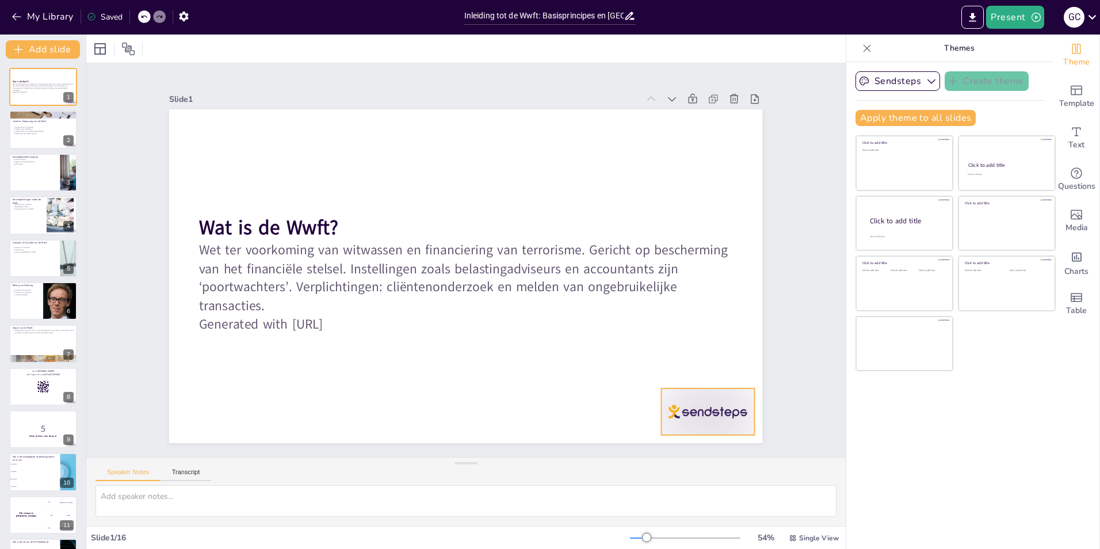
click at [713, 408] on div at bounding box center [690, 436] width 97 height 56
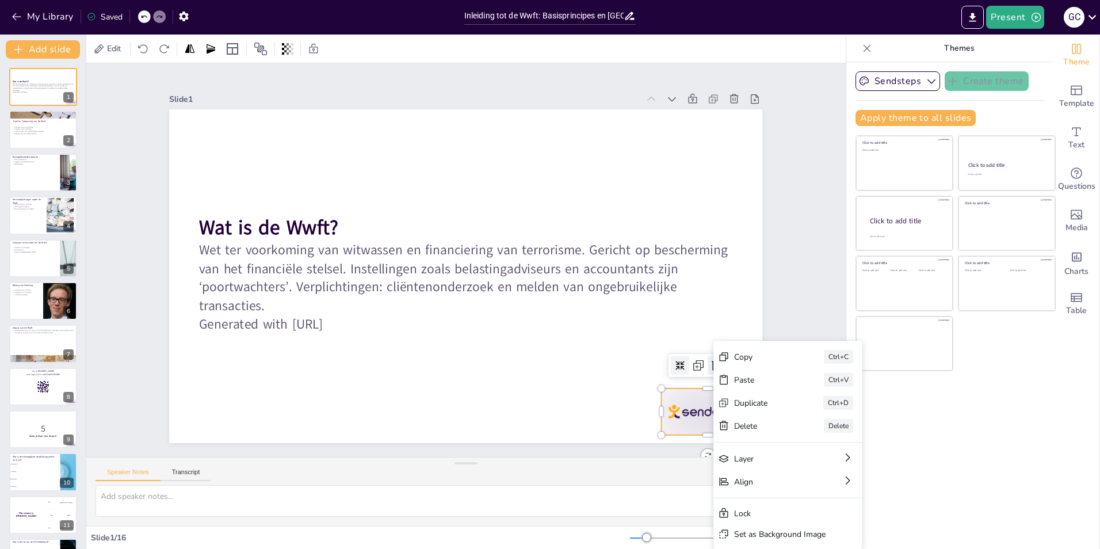
click at [617, 483] on icon at bounding box center [608, 493] width 20 height 20
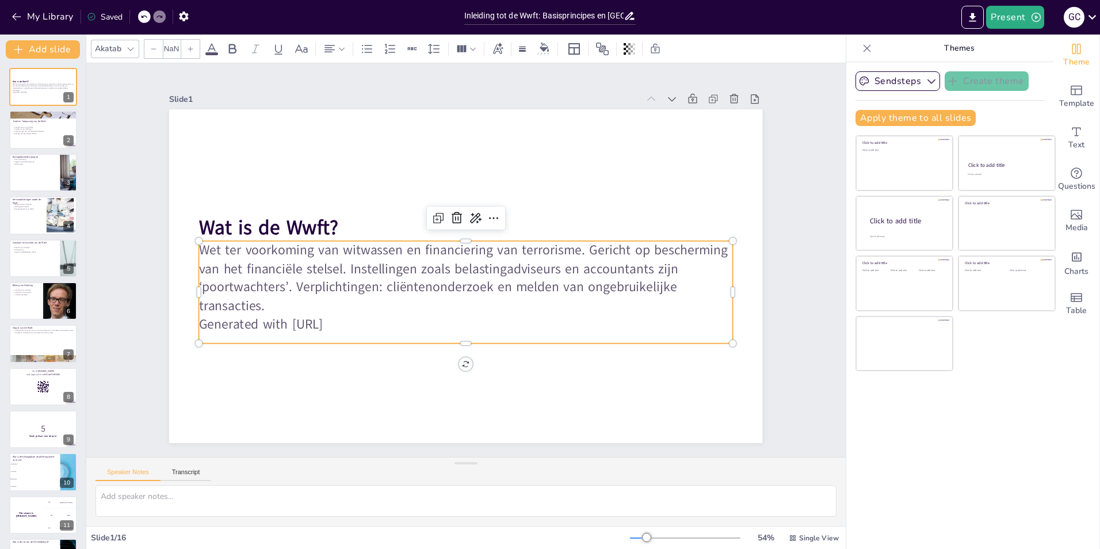
click at [372, 320] on p "Generated with [URL]" at bounding box center [435, 315] width 472 height 283
click at [360, 320] on p "Generated with [URL]" at bounding box center [408, 286] width 234 height 495
click at [352, 320] on p "Generated with [URL]" at bounding box center [453, 322] width 526 height 129
click at [355, 320] on p "Generated with [URL]" at bounding box center [410, 292] width 283 height 472
click at [507, 254] on icon at bounding box center [516, 263] width 19 height 19
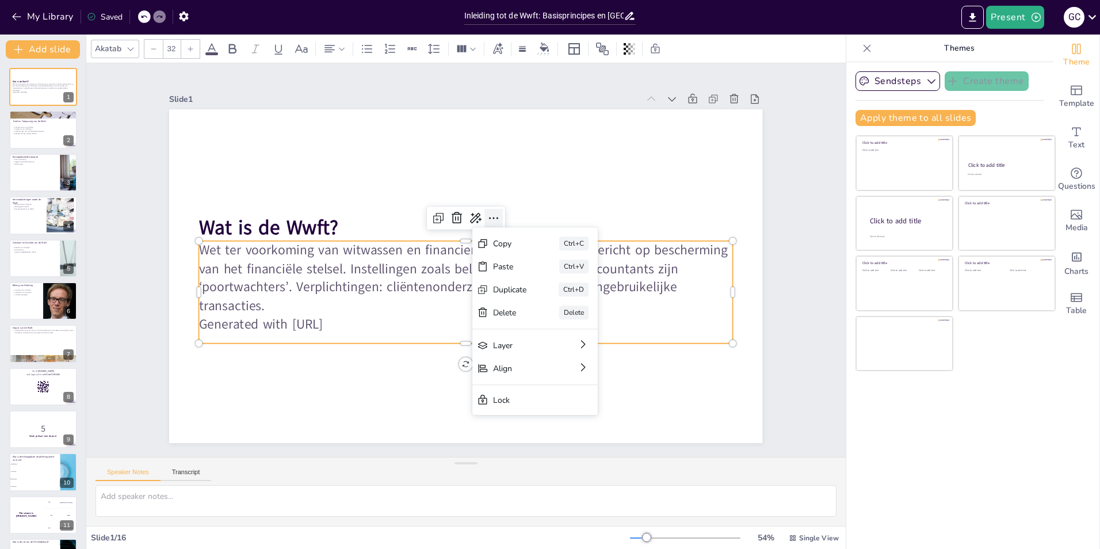
click at [505, 270] on icon at bounding box center [513, 278] width 16 height 16
click at [217, 278] on p "Wet ter voorkoming van witwassen en financiering van terrorisme. Gericht op bes…" at bounding box center [460, 276] width 530 height 235
click at [285, 281] on p "Wet ter voorkoming van witwassen en financiering van terrorisme. Gericht op bes…" at bounding box center [450, 251] width 331 height 499
click at [265, 300] on p "Wet ter voorkoming van witwassen en financiering van terrorisme. Gericht op bes…" at bounding box center [451, 249] width 373 height 475
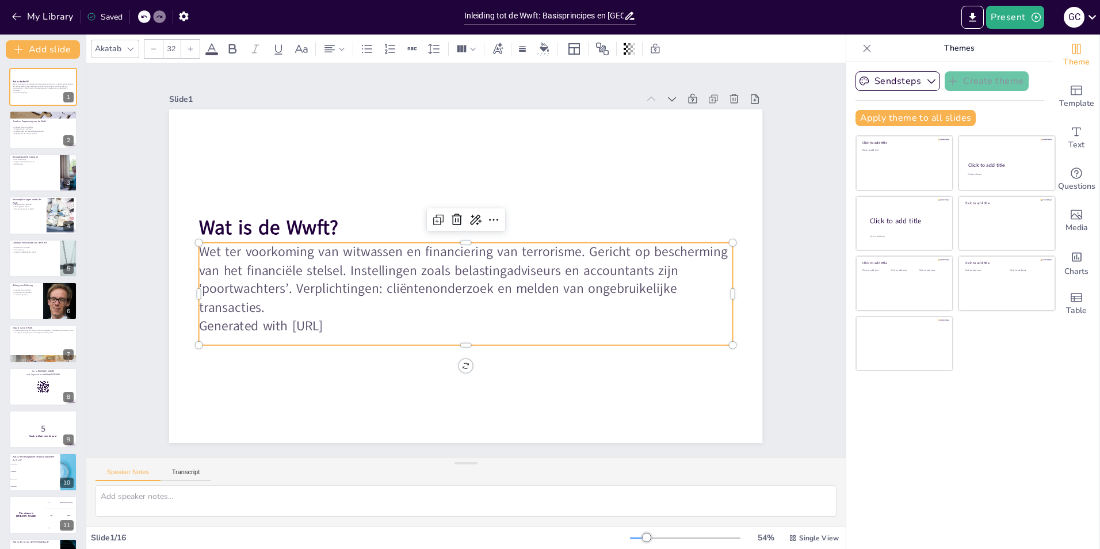
click at [204, 307] on p "Wet ter voorkoming van witwassen en financiering van terrorisme. Gericht op bes…" at bounding box center [466, 280] width 534 height 74
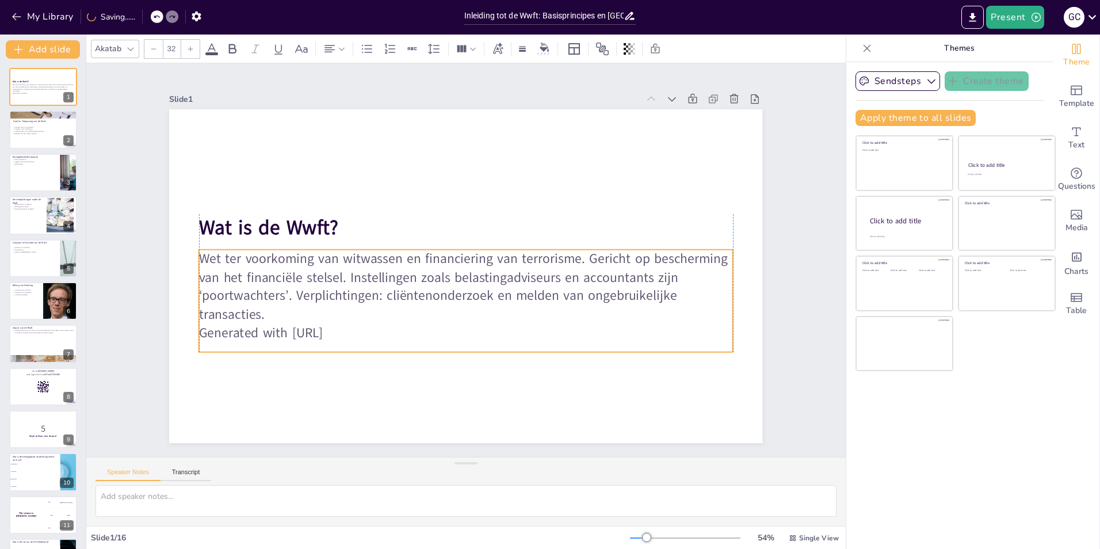
drag, startPoint x: 194, startPoint y: 322, endPoint x: 195, endPoint y: 328, distance: 5.8
click at [195, 328] on p "Generated with [URL]" at bounding box center [458, 332] width 533 height 74
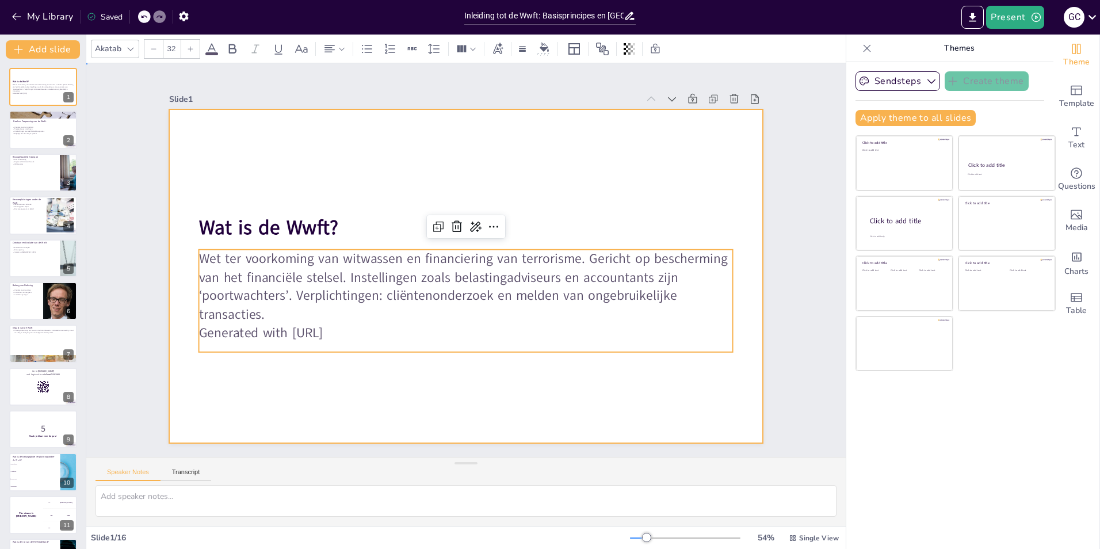
click at [583, 385] on div at bounding box center [464, 276] width 625 height 394
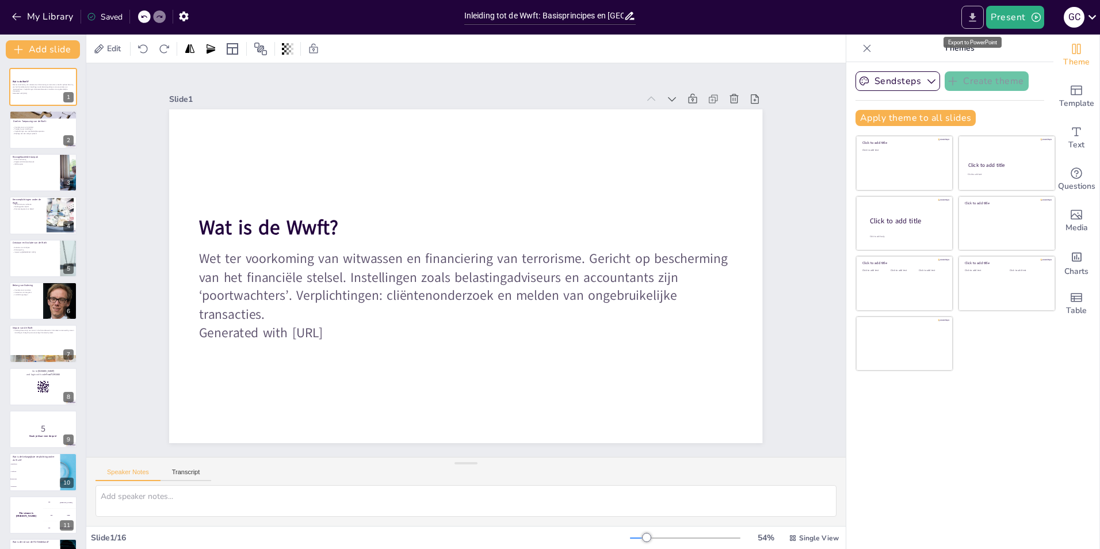
click at [975, 16] on icon "Export to PowerPoint" at bounding box center [972, 17] width 7 height 9
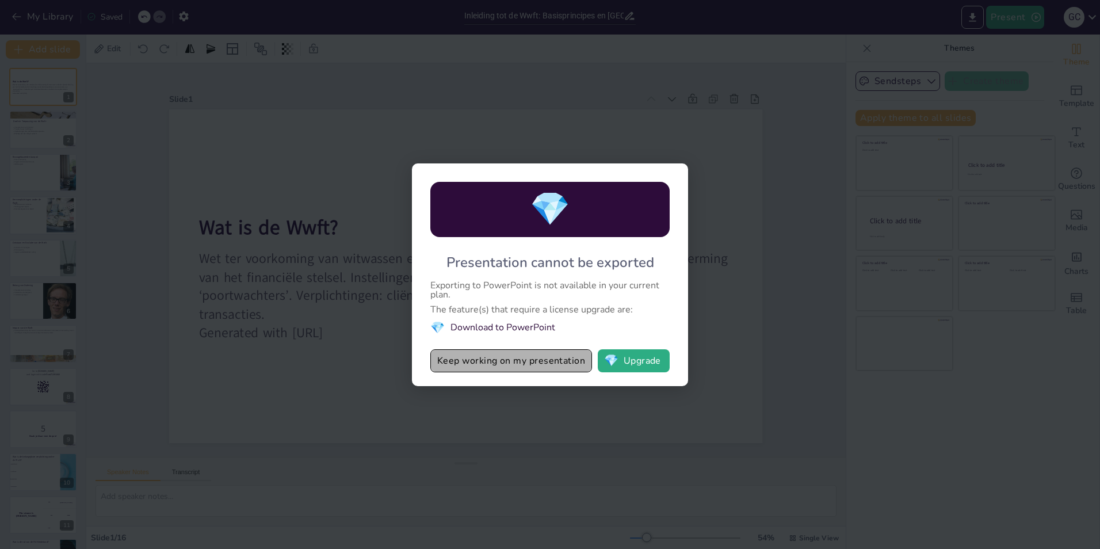
click at [547, 365] on button "Keep working on my presentation" at bounding box center [511, 360] width 162 height 23
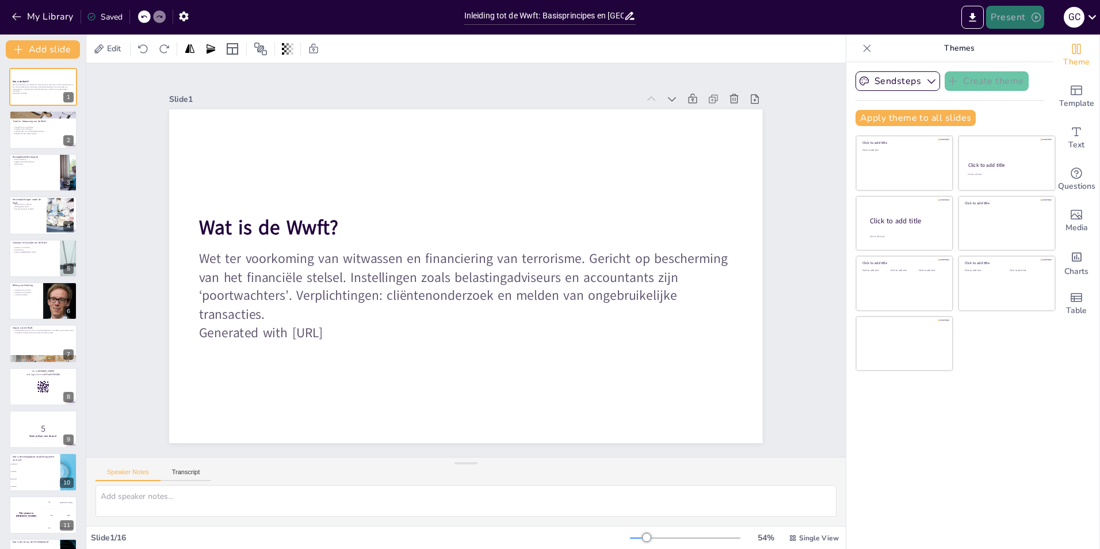
click at [1009, 17] on button "Present" at bounding box center [1015, 17] width 58 height 23
click at [1019, 17] on div at bounding box center [550, 274] width 1100 height 549
click at [1092, 15] on icon at bounding box center [1093, 17] width 16 height 16
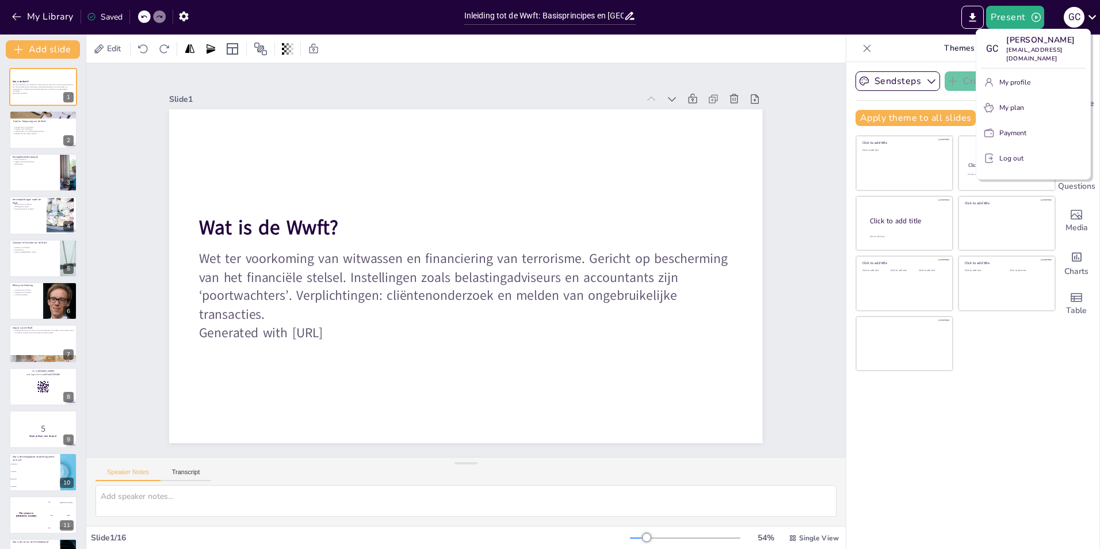
click at [1092, 15] on div at bounding box center [550, 274] width 1100 height 549
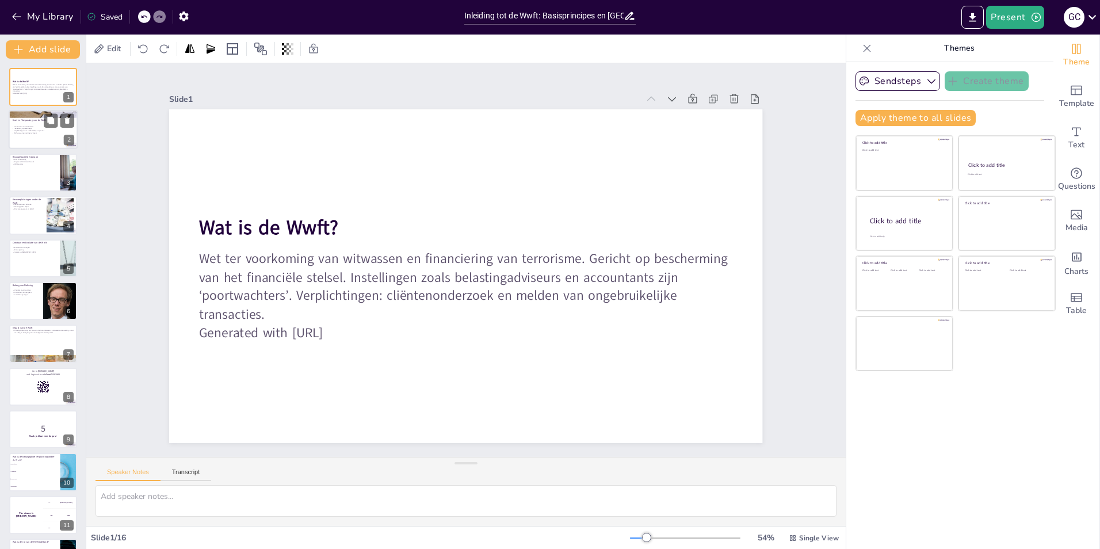
click at [33, 133] on p "Bijdrage aan een veiliger systeem" at bounding box center [43, 133] width 62 height 2
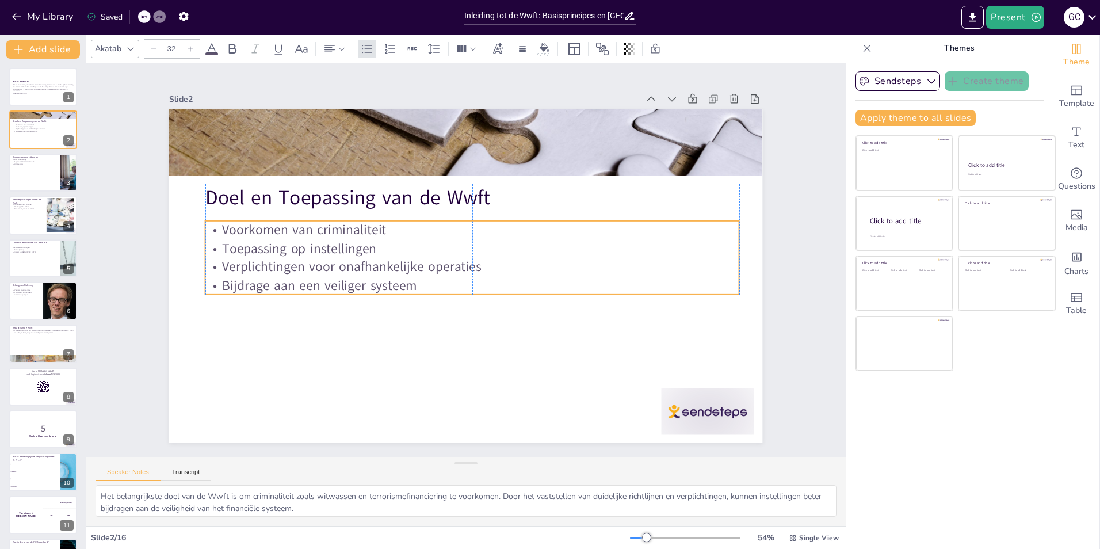
drag, startPoint x: 335, startPoint y: 276, endPoint x: 342, endPoint y: 256, distance: 21.1
click at [342, 256] on p "Verplichtingen voor onafhankelijke operaties" at bounding box center [471, 268] width 533 height 74
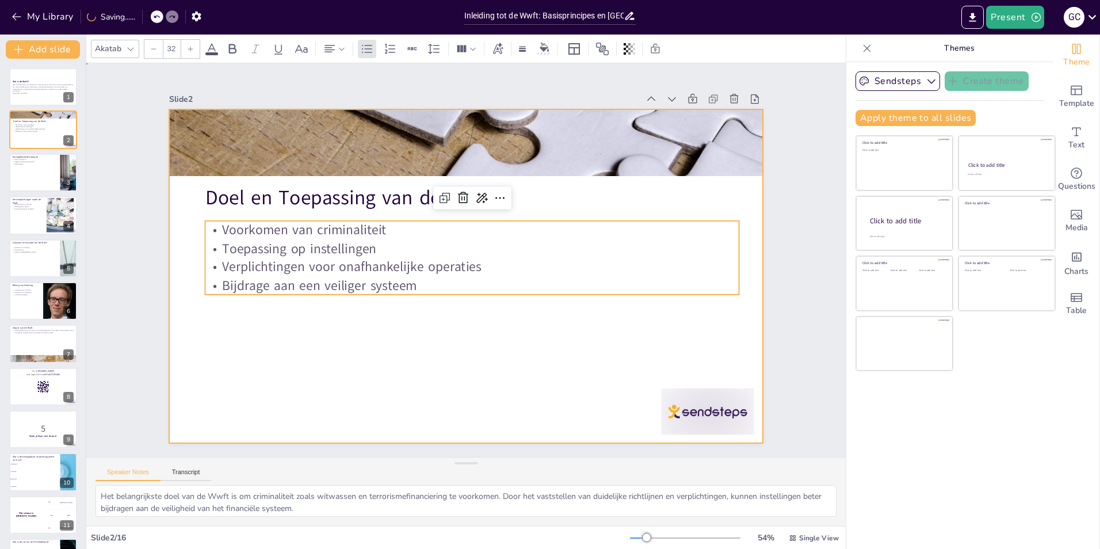
click at [343, 374] on div at bounding box center [452, 268] width 586 height 681
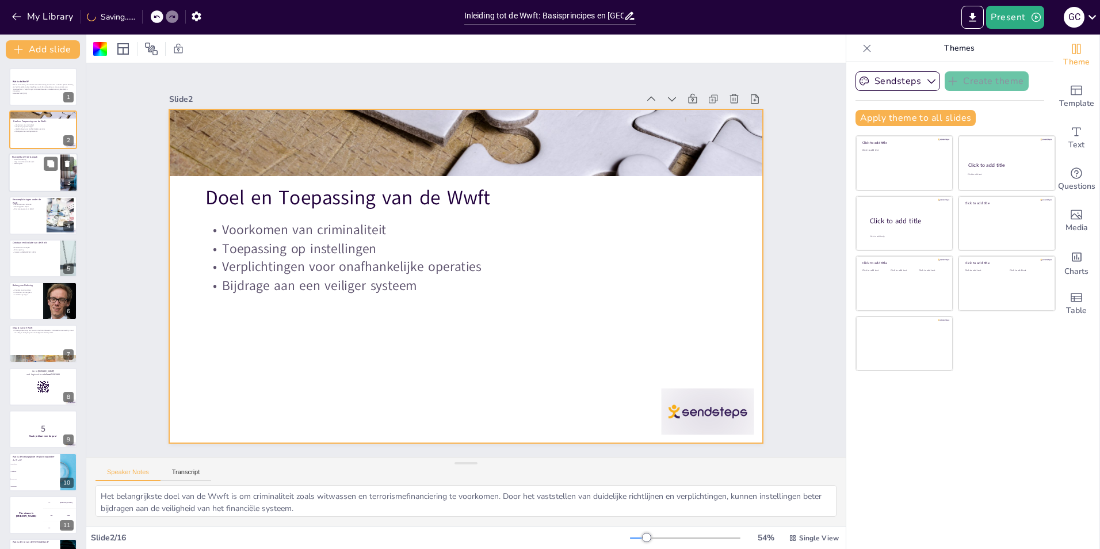
click at [43, 165] on div at bounding box center [43, 172] width 69 height 39
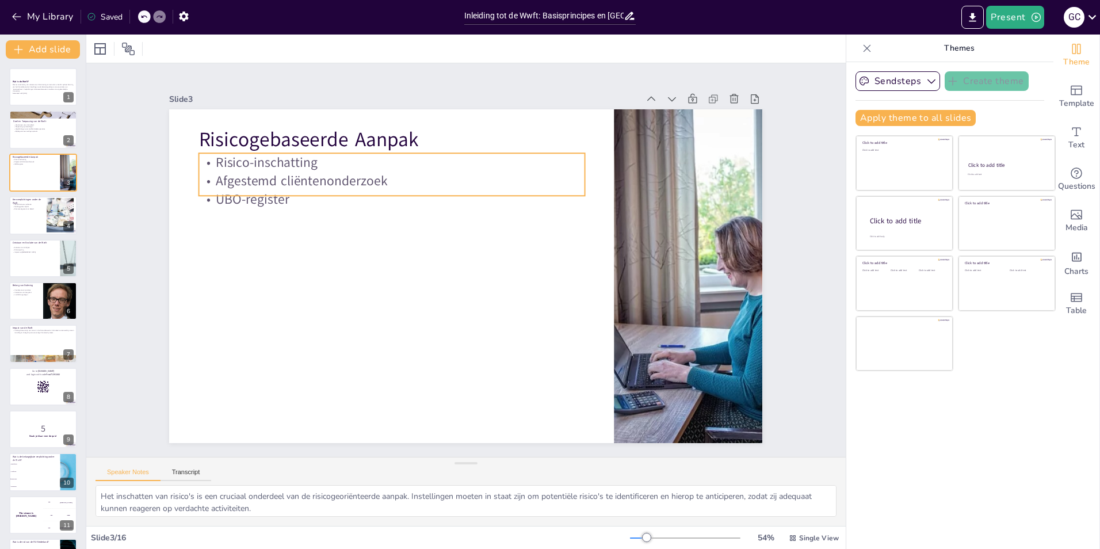
click at [278, 185] on p "Afgestemd cliëntenonderzoek" at bounding box center [441, 154] width 343 height 209
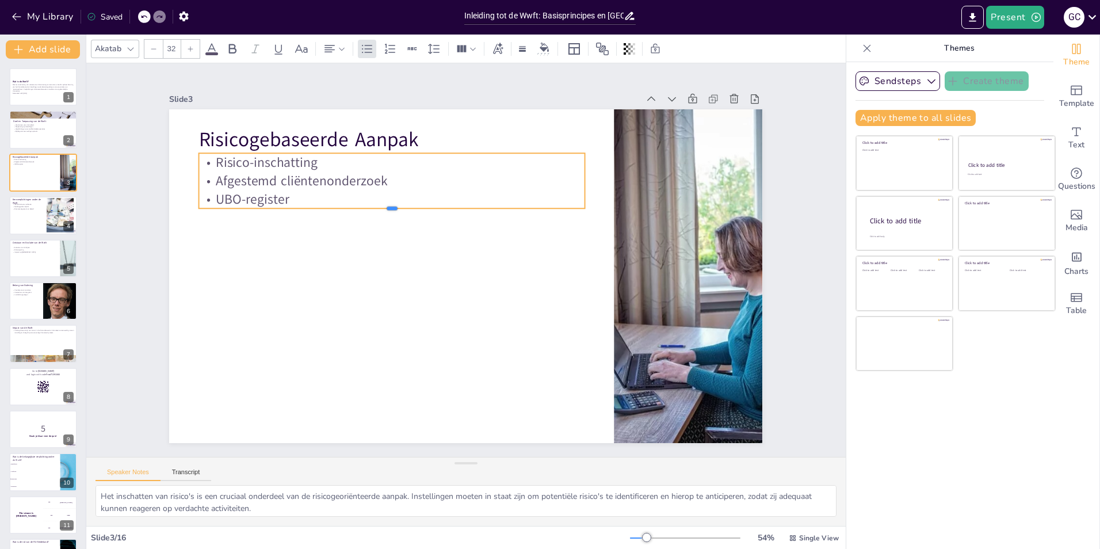
drag, startPoint x: 383, startPoint y: 193, endPoint x: 385, endPoint y: 200, distance: 7.3
click at [385, 200] on div "Risicogebaseerde Aanpak Risico-inschatting Afgestemd cliëntenonderzoek UBO-regi…" at bounding box center [450, 261] width 394 height 625
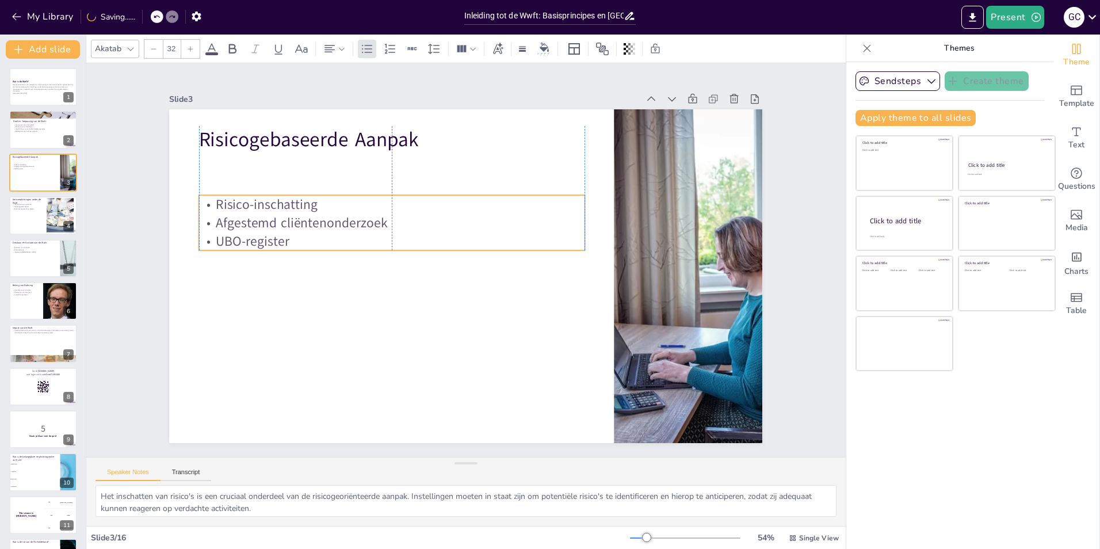
drag, startPoint x: 355, startPoint y: 175, endPoint x: 350, endPoint y: 217, distance: 42.3
click at [419, 217] on p "Afgestemd cliëntenonderzoek" at bounding box center [428, 334] width 18 height 385
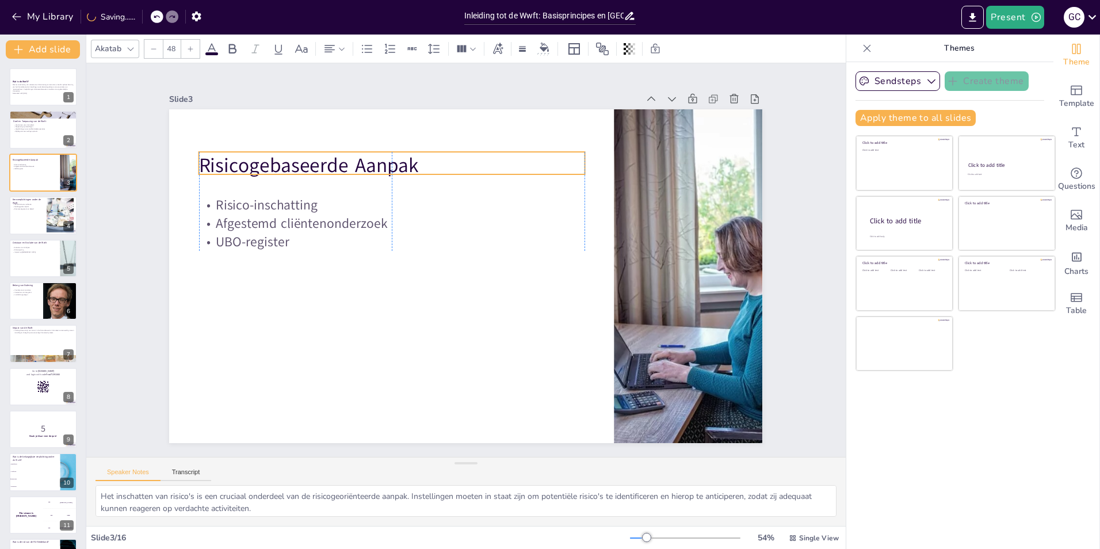
drag, startPoint x: 296, startPoint y: 143, endPoint x: 295, endPoint y: 155, distance: 12.7
click at [295, 155] on p "Risicogebaseerde Aanpak" at bounding box center [413, 152] width 383 height 107
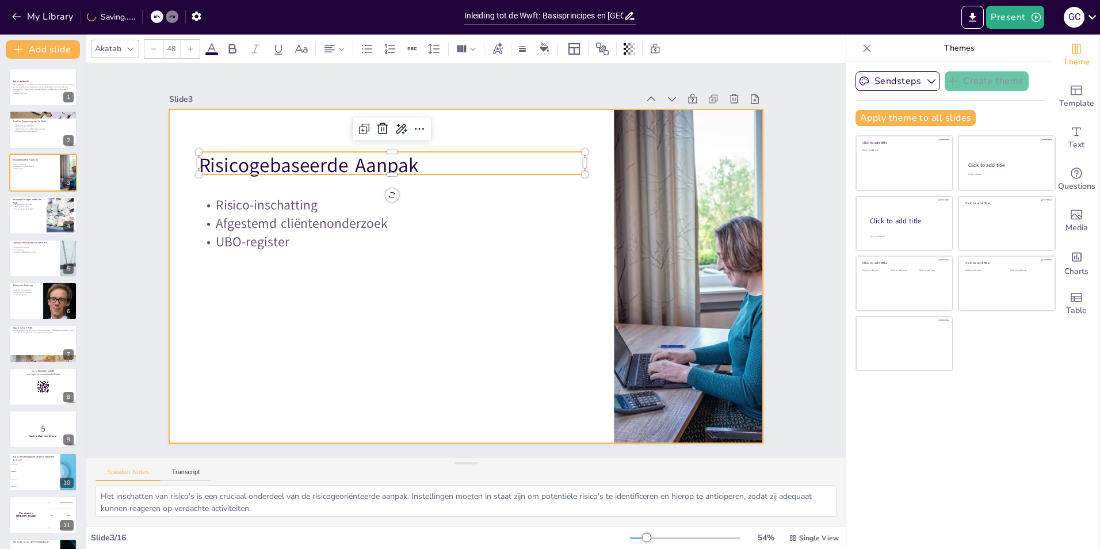
click at [343, 301] on div at bounding box center [464, 276] width 625 height 394
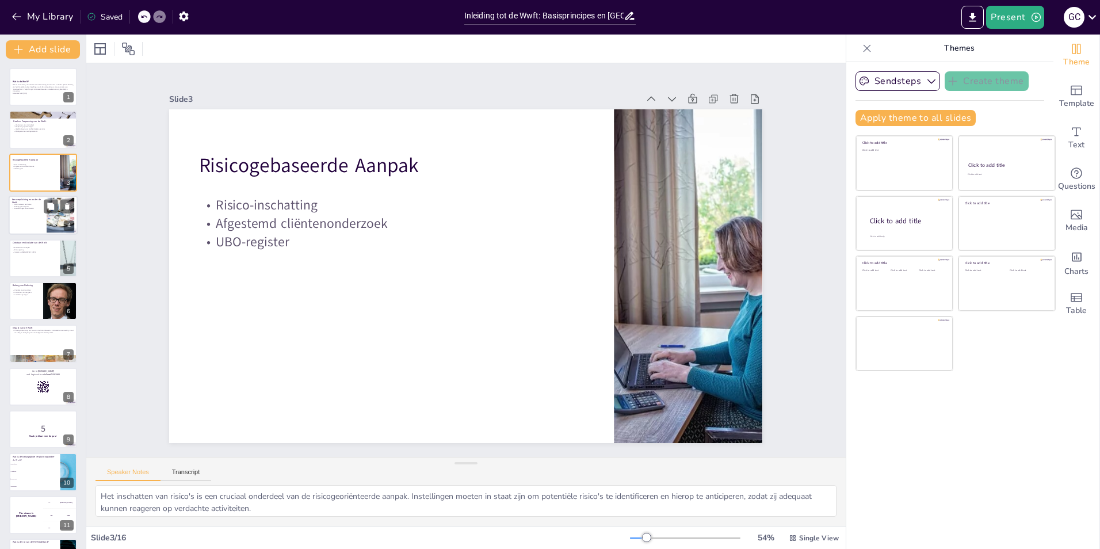
click at [43, 220] on div at bounding box center [43, 215] width 69 height 39
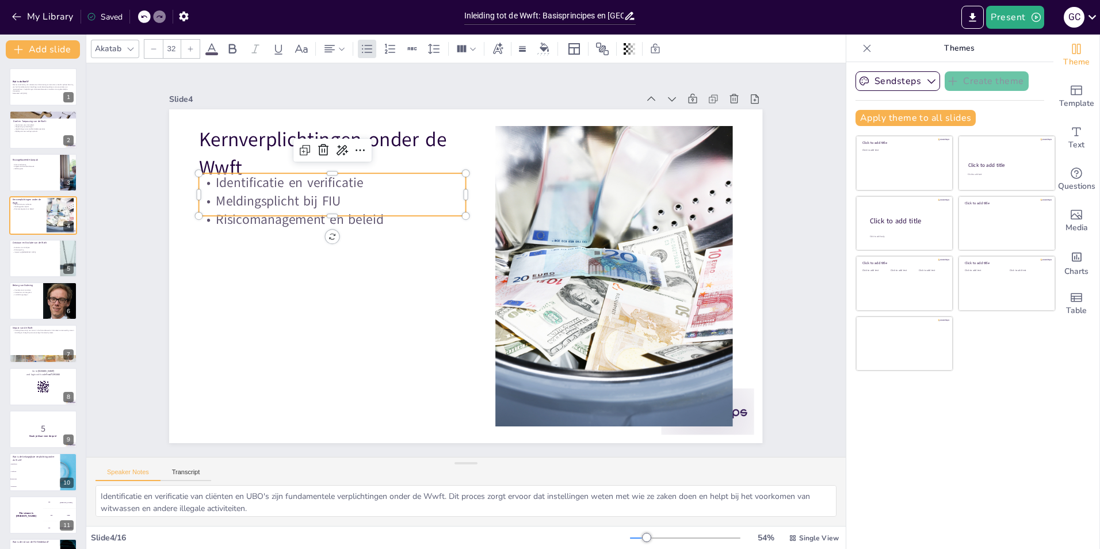
click at [292, 183] on p "Identificatie en verificatie" at bounding box center [362, 145] width 259 height 100
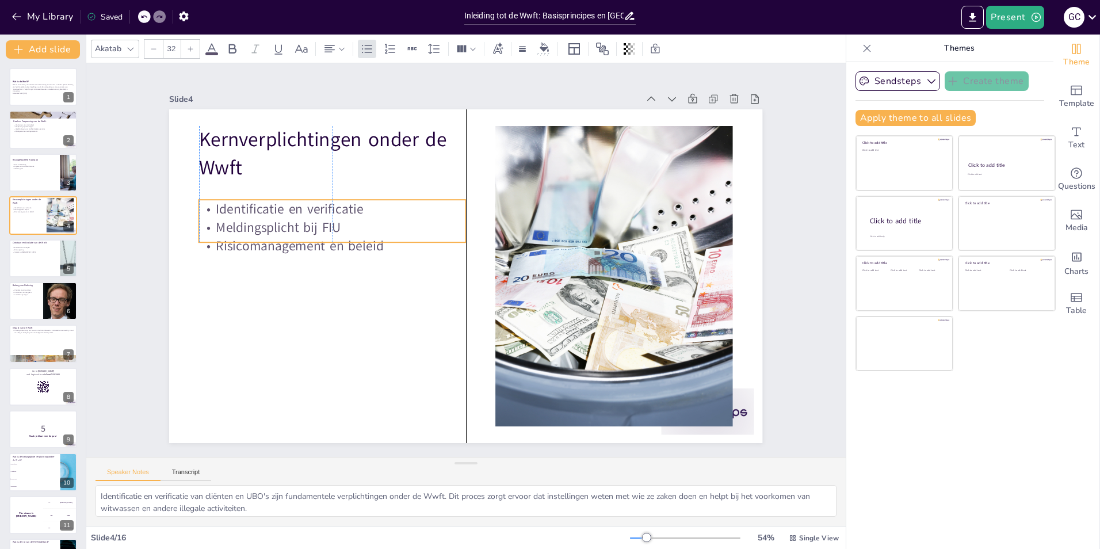
drag, startPoint x: 293, startPoint y: 189, endPoint x: 296, endPoint y: 212, distance: 23.2
click at [409, 273] on p "Identificatie en verificatie" at bounding box center [459, 402] width 100 height 259
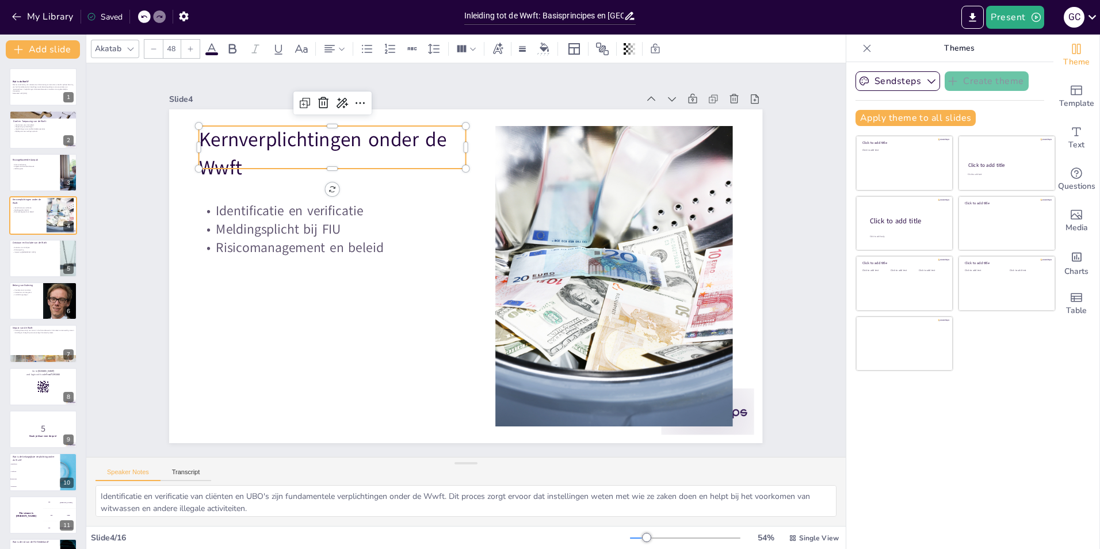
click at [430, 142] on p "Kernverplichtingen onder de Wwft" at bounding box center [403, 100] width 259 height 181
drag, startPoint x: 457, startPoint y: 142, endPoint x: 494, endPoint y: 142, distance: 36.8
click at [521, 142] on div at bounding box center [530, 157] width 18 height 43
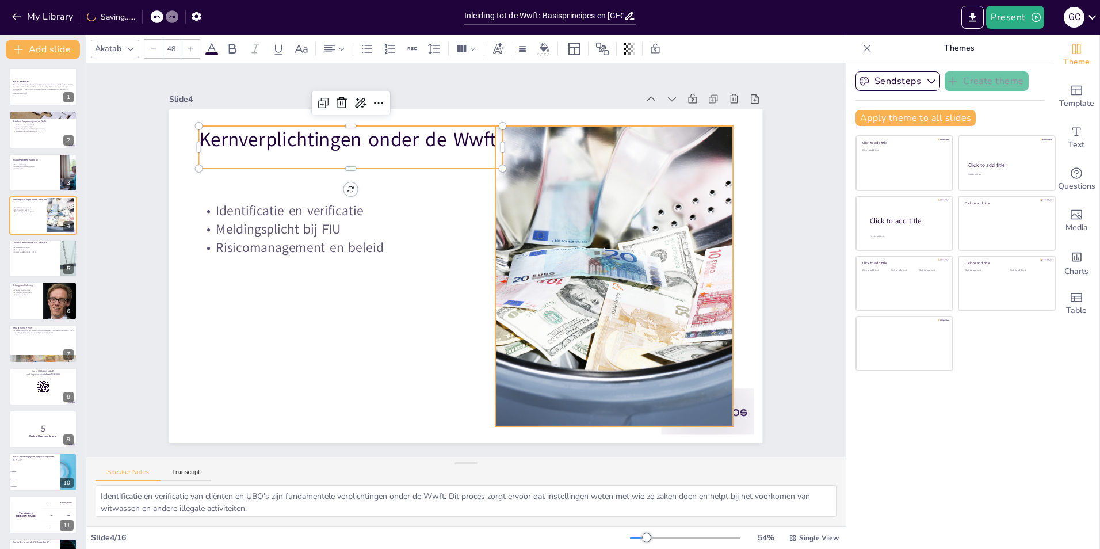
click at [560, 221] on div at bounding box center [320, 229] width 479 height 346
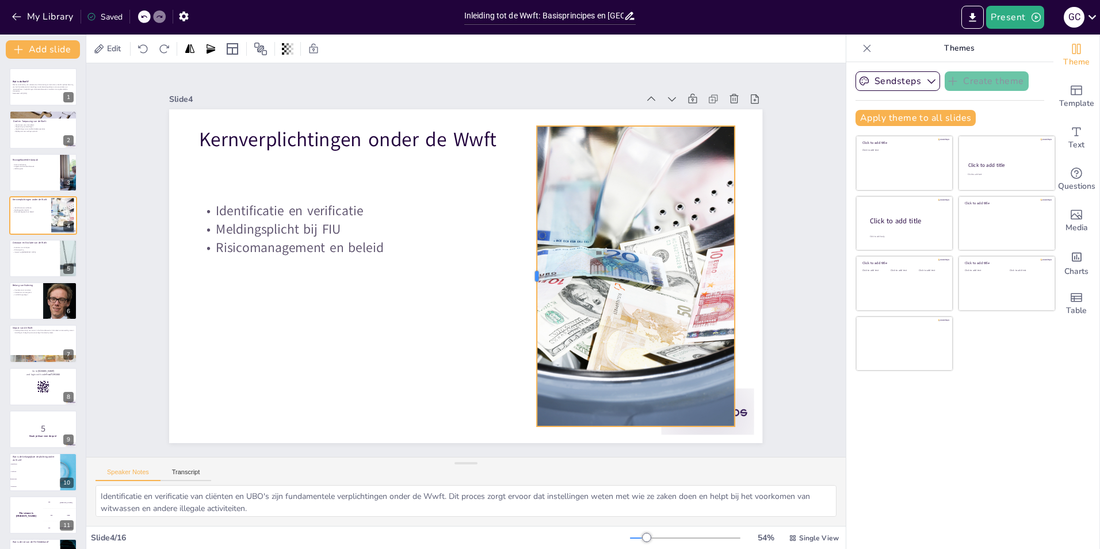
drag, startPoint x: 484, startPoint y: 270, endPoint x: 525, endPoint y: 269, distance: 40.9
click at [525, 269] on div at bounding box center [527, 290] width 71 height 296
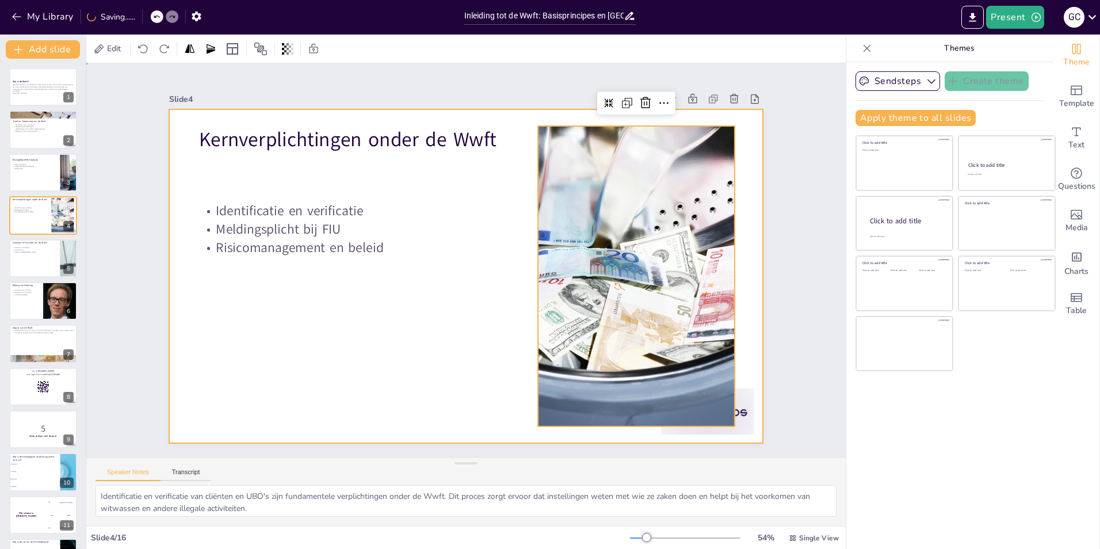
click at [495, 272] on div at bounding box center [454, 249] width 645 height 664
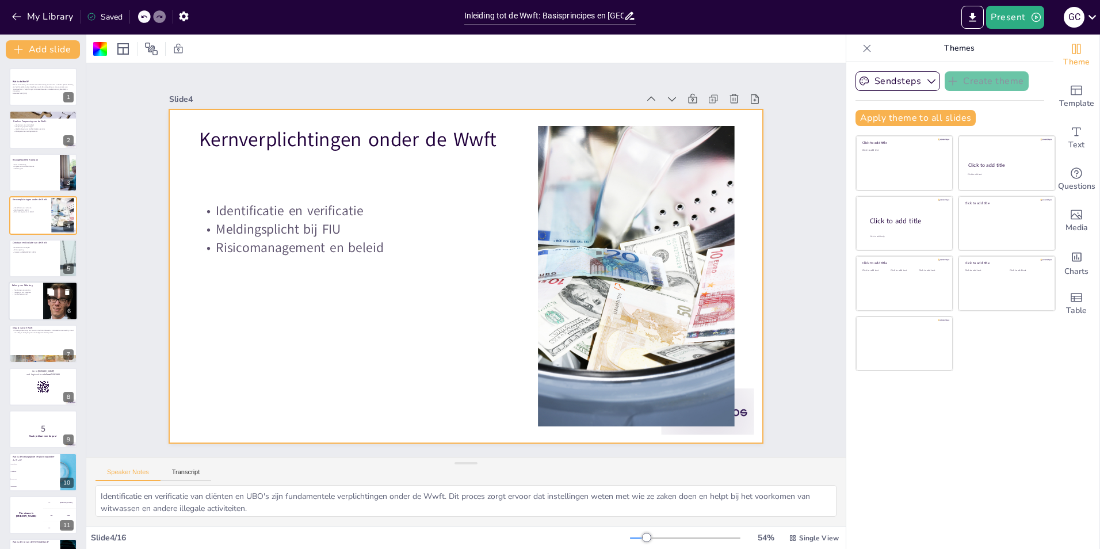
click at [47, 303] on div at bounding box center [60, 300] width 39 height 39
